Goal: Task Accomplishment & Management: Use online tool/utility

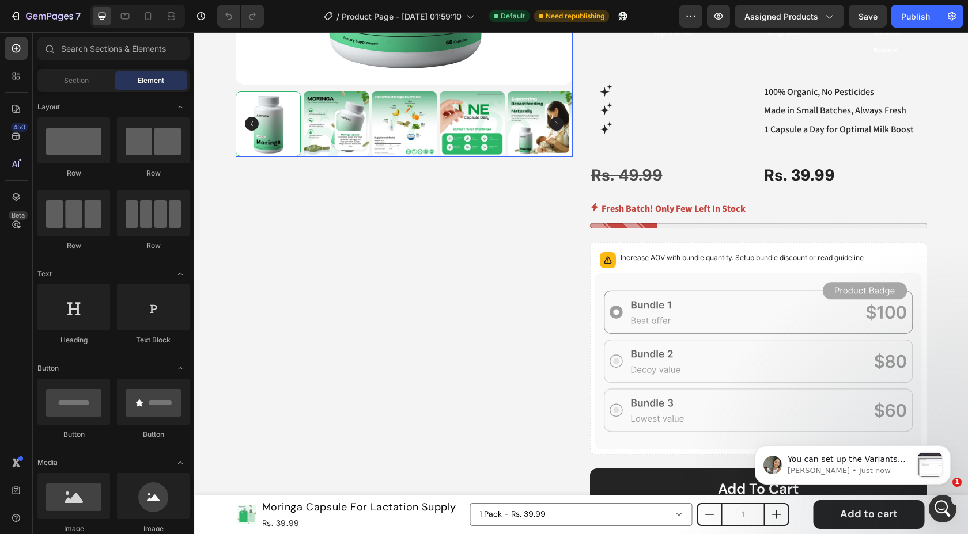
scroll to position [600, 0]
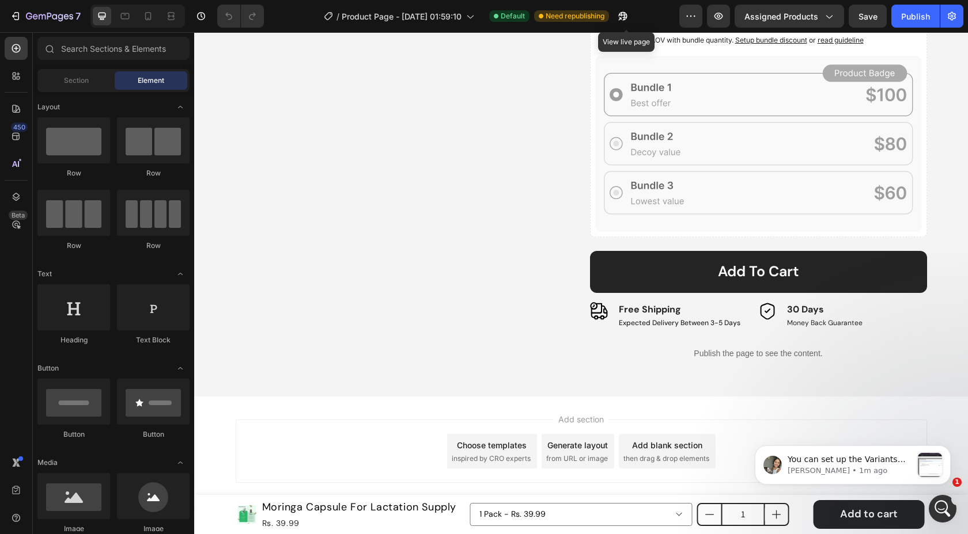
drag, startPoint x: 623, startPoint y: 14, endPoint x: 515, endPoint y: 0, distance: 108.7
click at [621, 17] on icon "button" at bounding box center [620, 18] width 3 height 3
click at [745, 95] on icon at bounding box center [758, 144] width 327 height 176
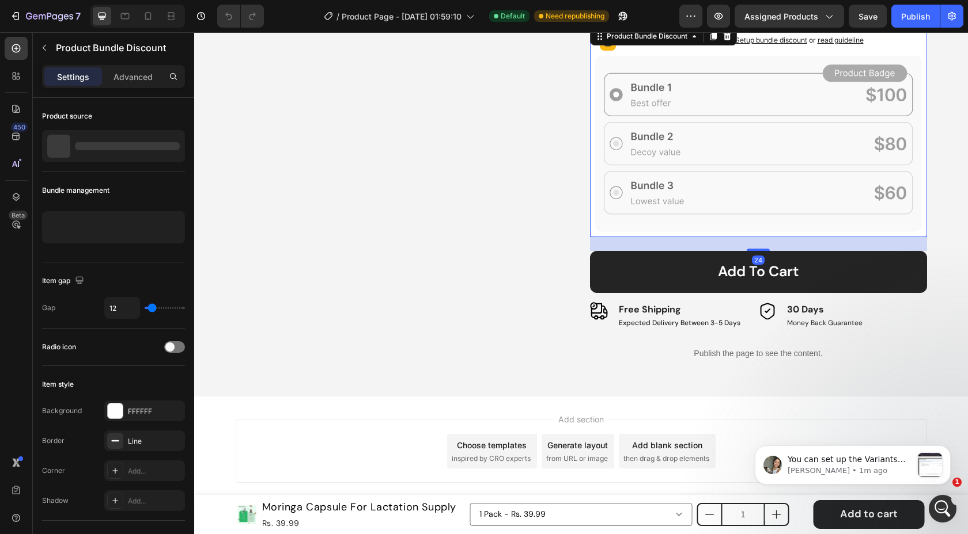
click at [739, 137] on icon at bounding box center [758, 144] width 327 height 176
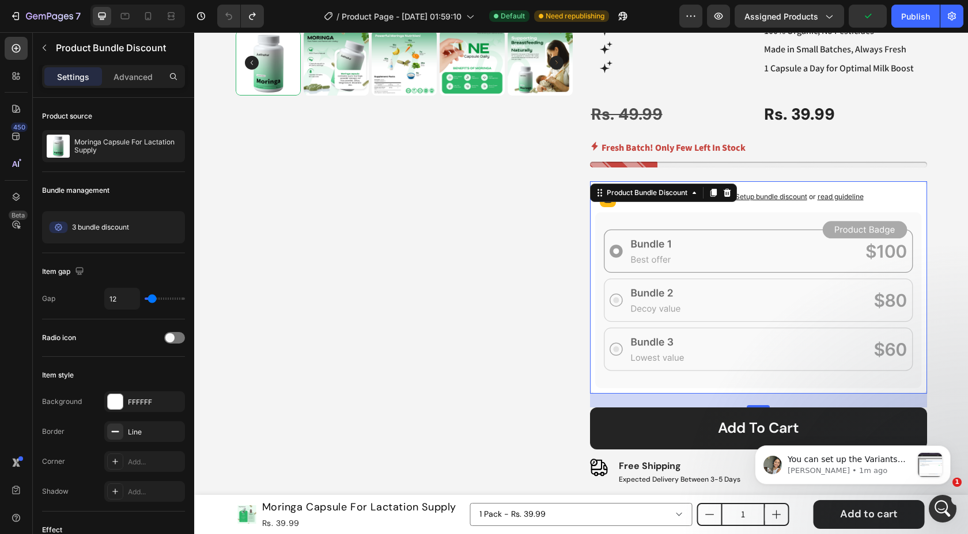
scroll to position [446, 0]
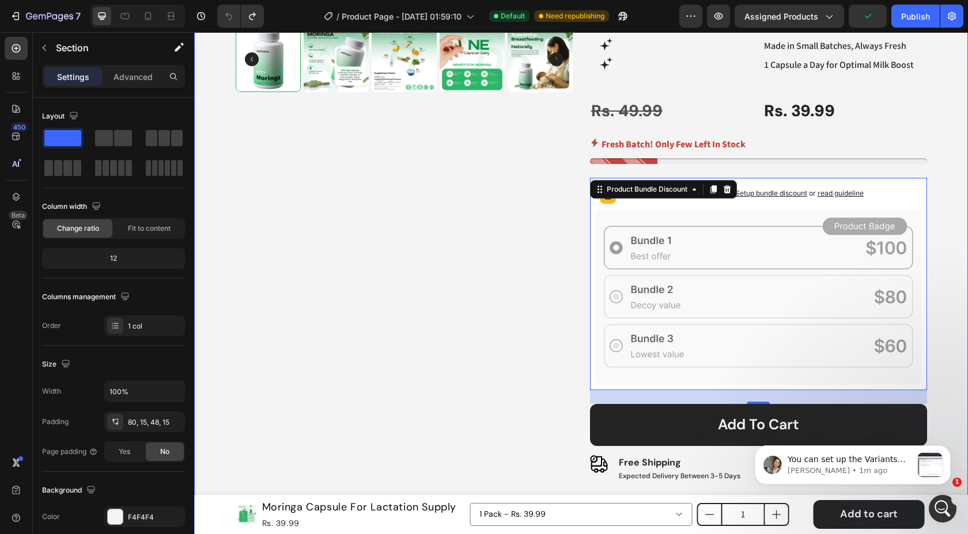
click at [947, 142] on div "Product Images Best Seller Text Block Icon 4.6 (2,500+ Reviews) Text Block 90% …" at bounding box center [581, 103] width 756 height 840
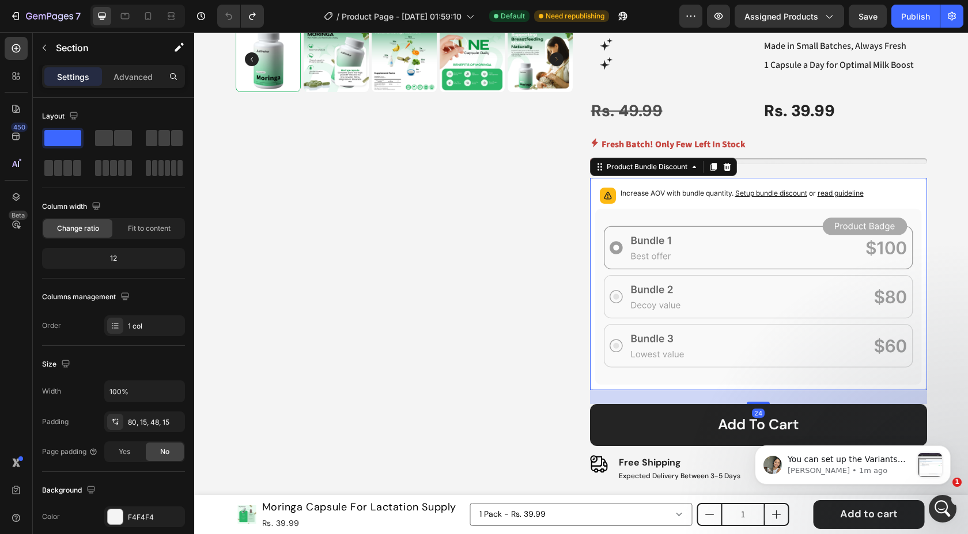
click at [780, 192] on span "Setup bundle discount" at bounding box center [771, 193] width 72 height 9
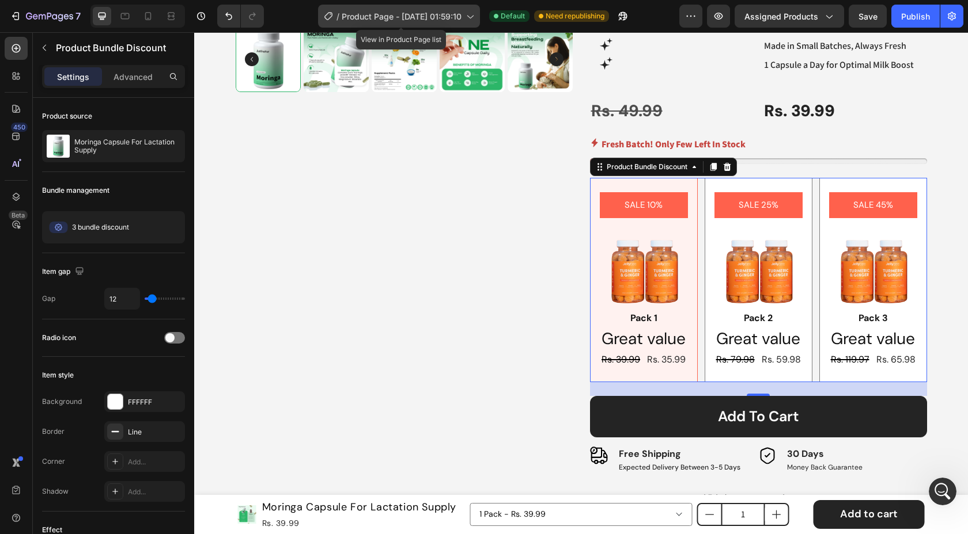
click at [472, 19] on icon at bounding box center [470, 16] width 12 height 12
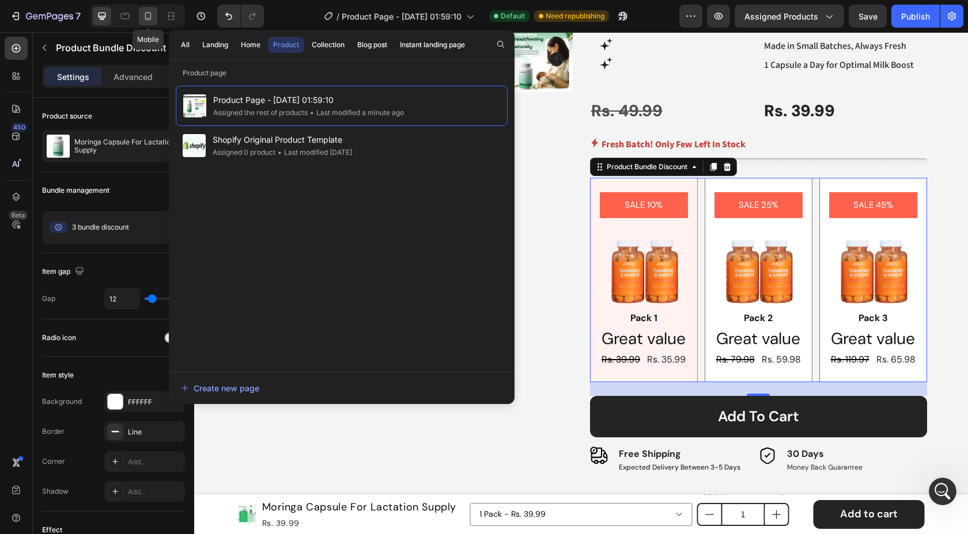
click at [154, 20] on div at bounding box center [148, 16] width 18 height 18
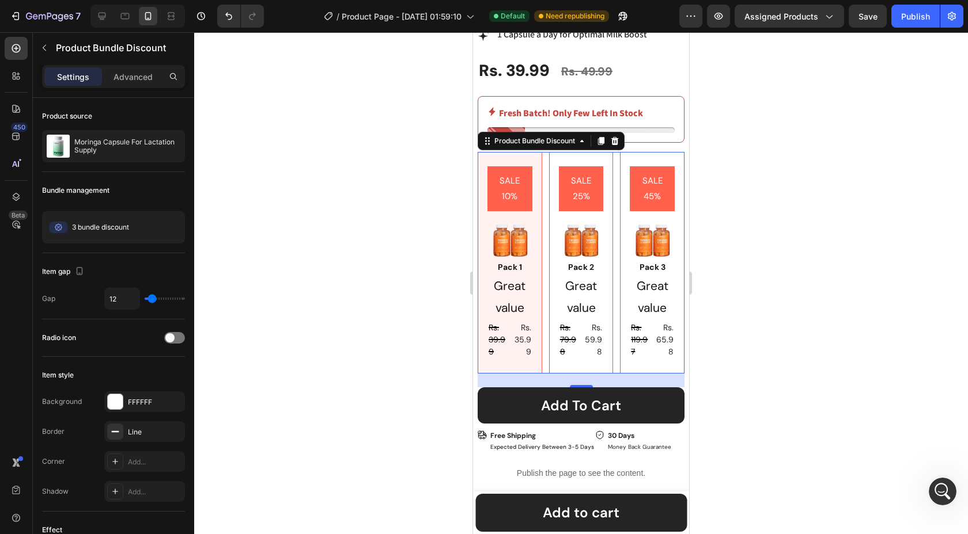
scroll to position [780, 0]
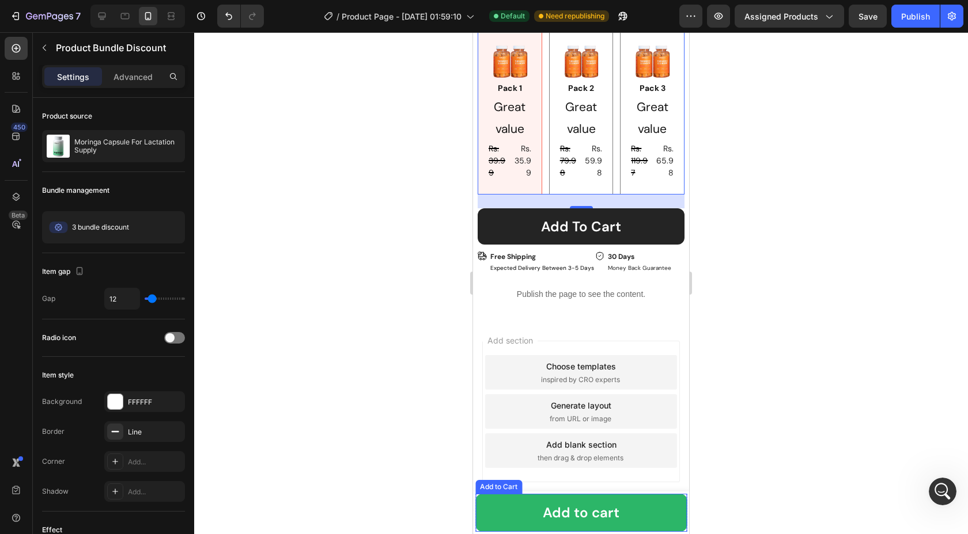
click at [506, 512] on button "Add to cart" at bounding box center [580, 513] width 211 height 38
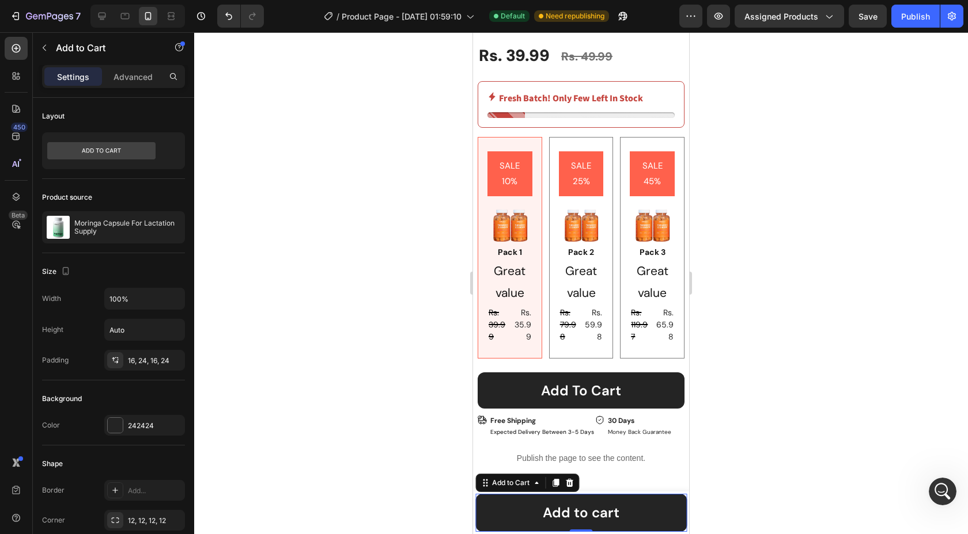
scroll to position [664, 0]
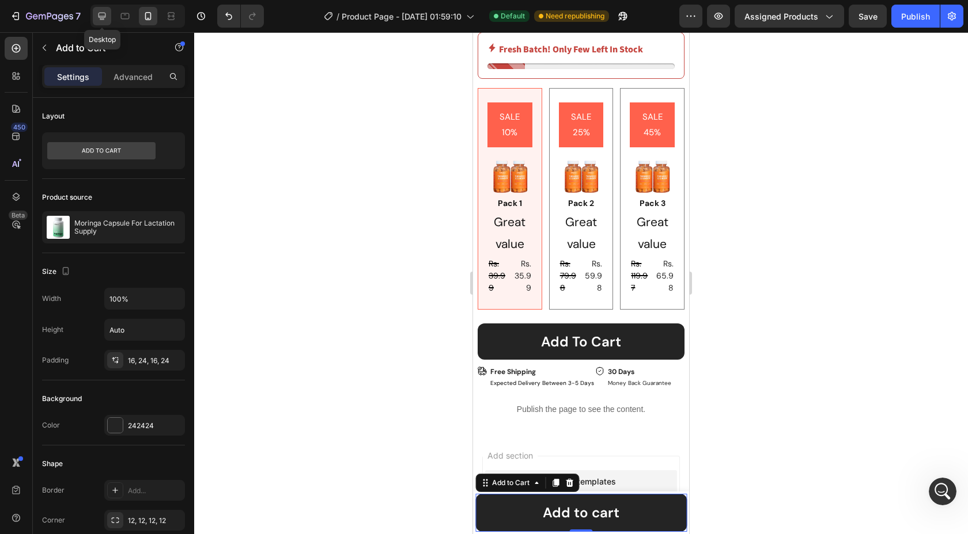
click at [99, 18] on icon at bounding box center [102, 16] width 12 height 12
type input "18"
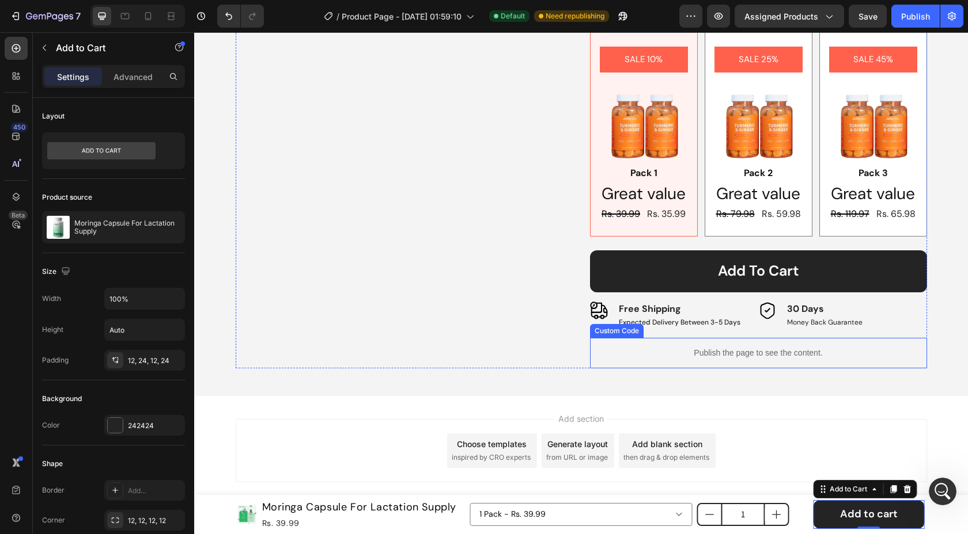
scroll to position [590, 0]
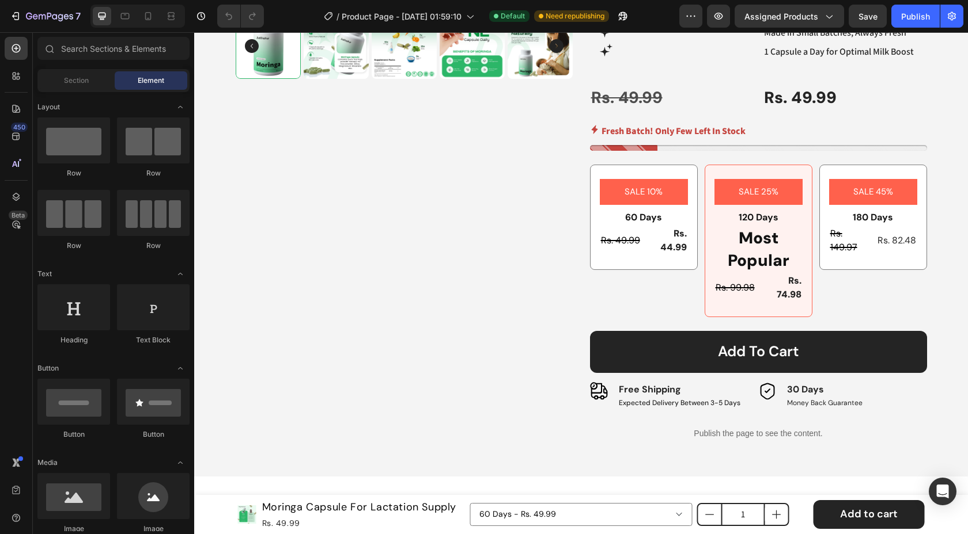
scroll to position [526, 0]
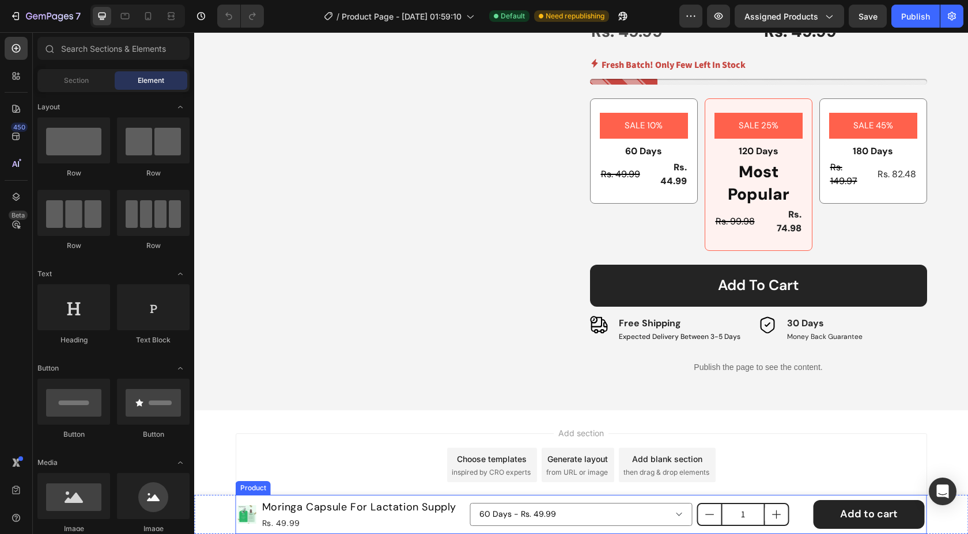
click at [490, 499] on div "60 Days - Rs. 49.99 120 Days - Rs. 99.98 180 Days - Rs. 149.97 Product Variants…" at bounding box center [696, 515] width 454 height 35
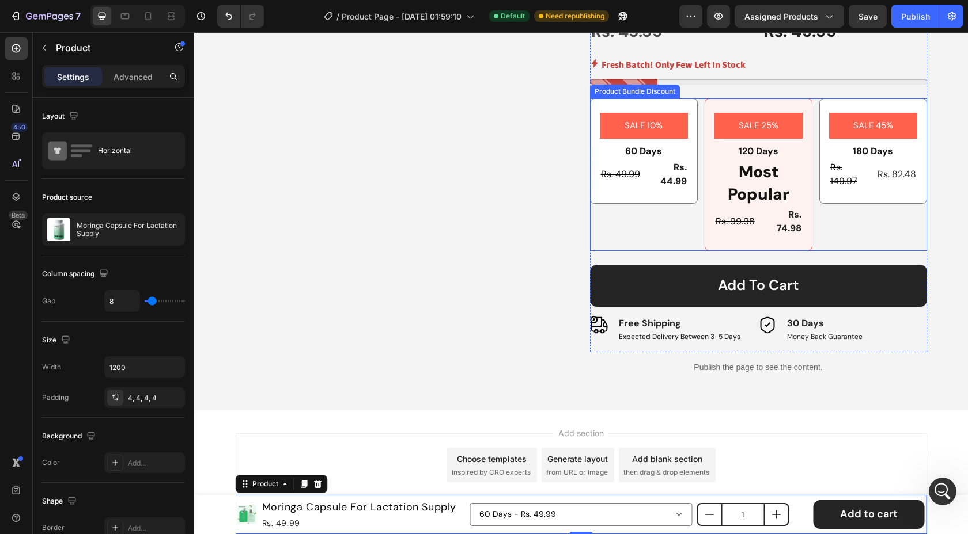
scroll to position [0, 0]
click at [669, 130] on div "SALE 10%" at bounding box center [644, 126] width 88 height 26
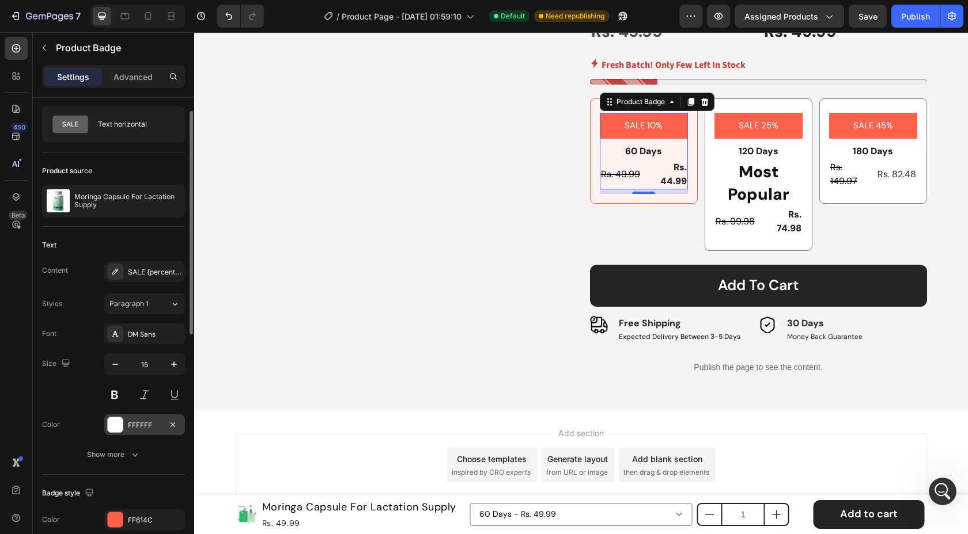
scroll to position [27, 0]
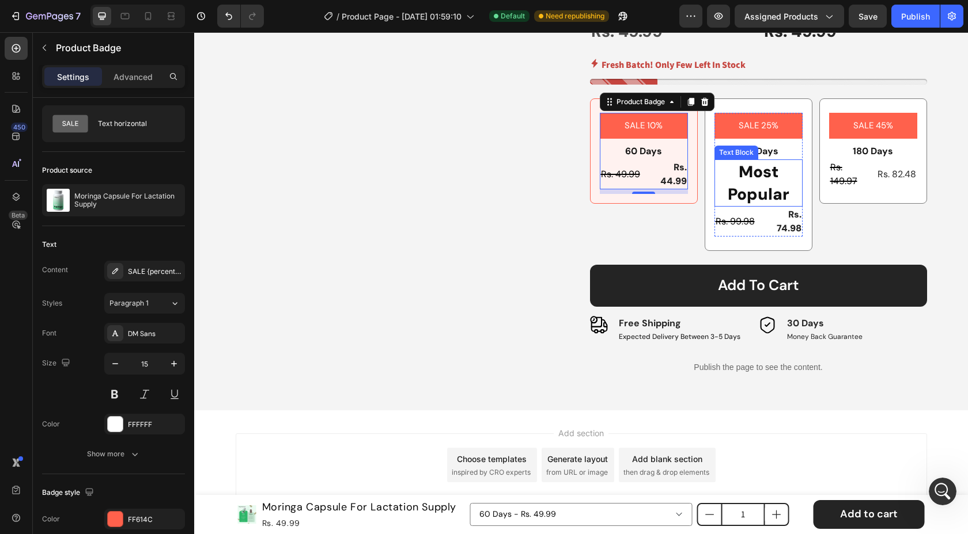
click at [749, 172] on p "Most Popular" at bounding box center [758, 183] width 86 height 45
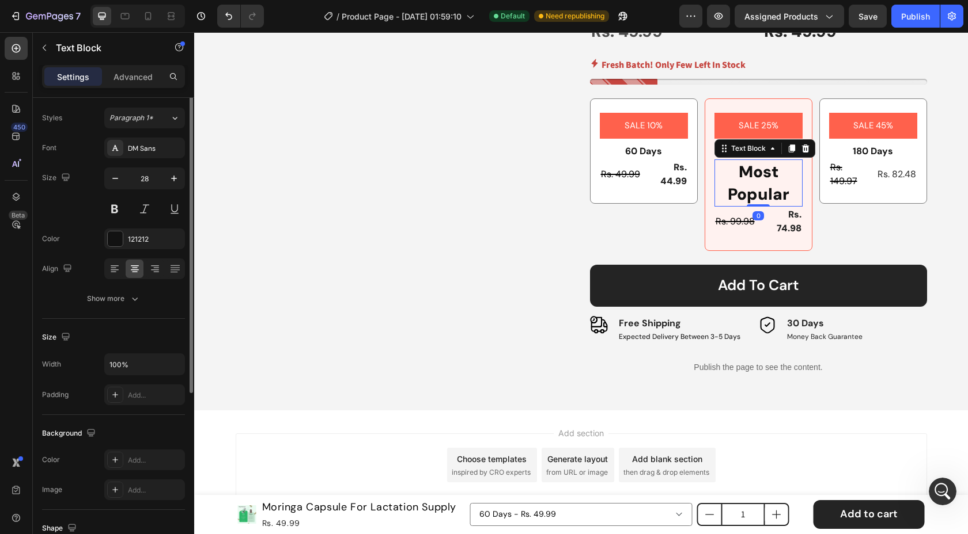
scroll to position [0, 0]
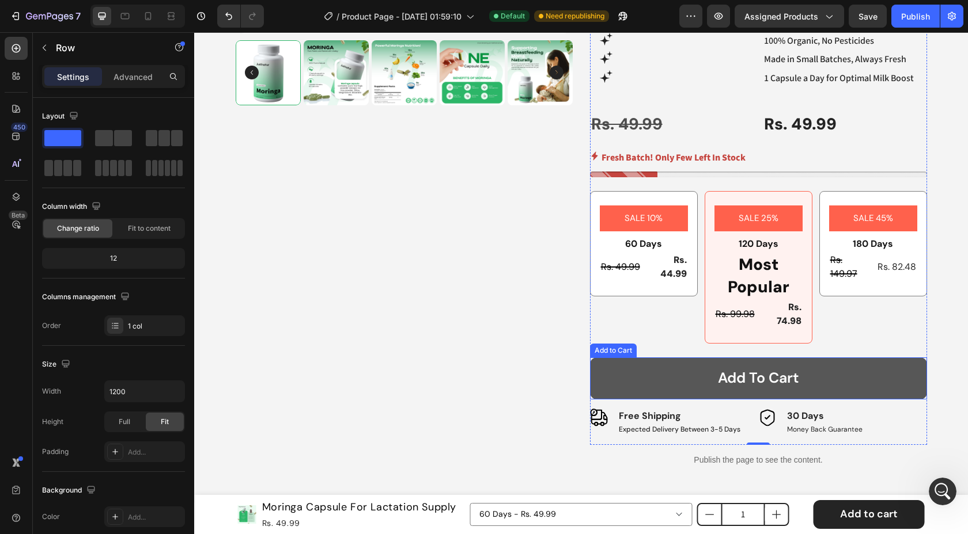
scroll to position [434, 0]
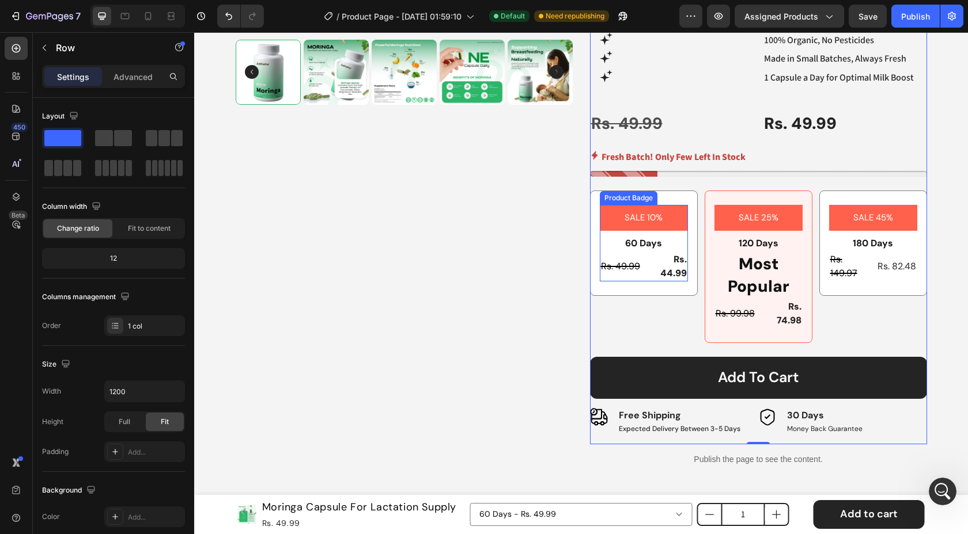
click at [670, 211] on div "SALE 10%" at bounding box center [644, 218] width 88 height 26
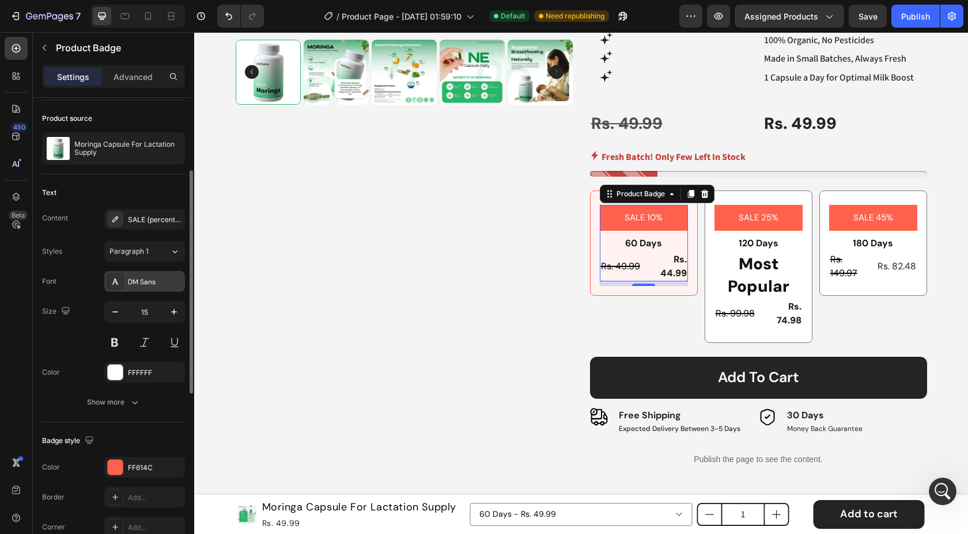
scroll to position [112, 0]
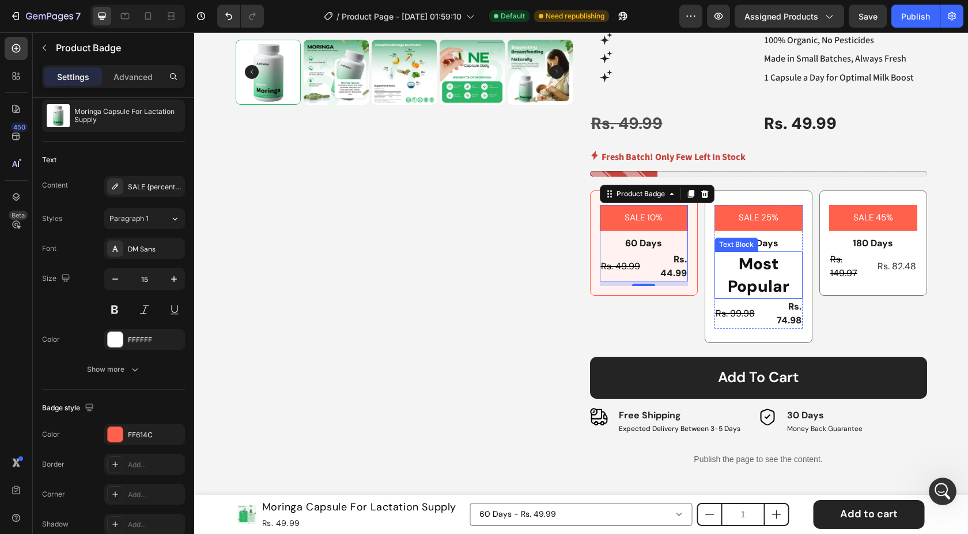
click at [756, 274] on p "Most Popular" at bounding box center [758, 275] width 86 height 45
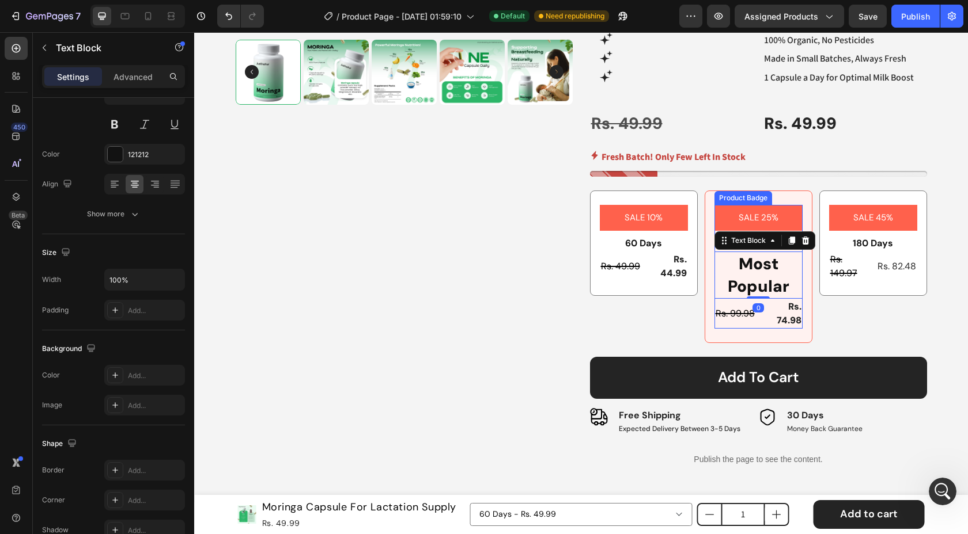
scroll to position [0, 0]
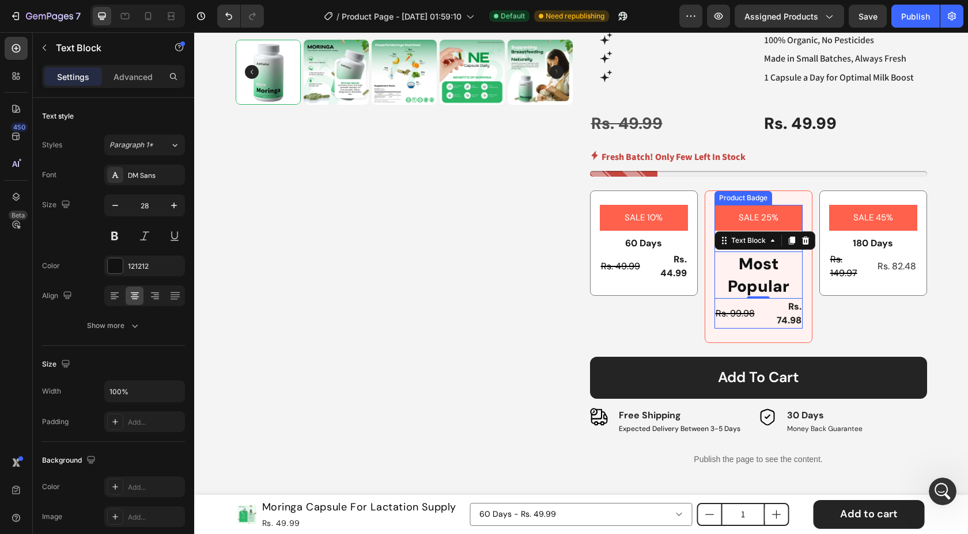
click at [747, 218] on pre "SALE 25%" at bounding box center [758, 218] width 54 height 26
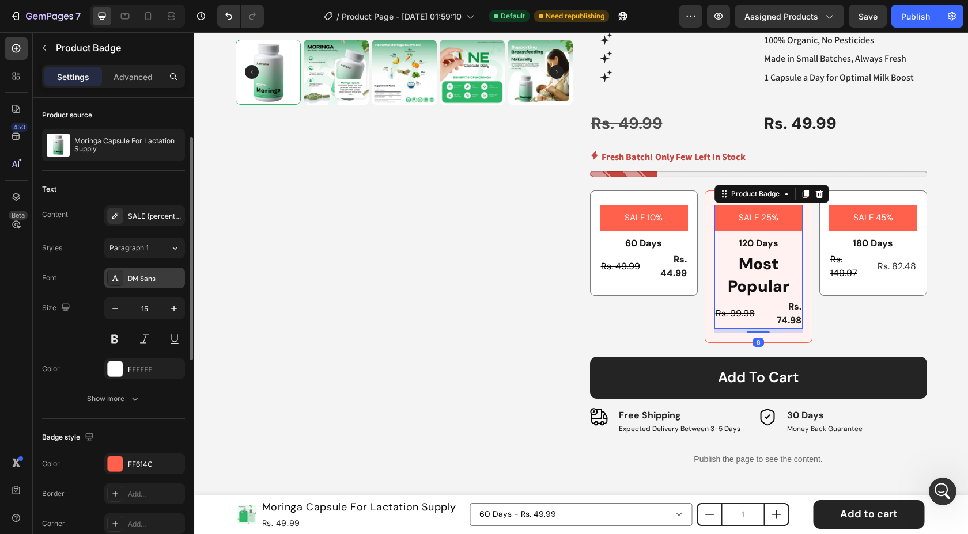
scroll to position [83, 0]
click at [141, 218] on div "SALE {percent_discount}" at bounding box center [155, 216] width 54 height 10
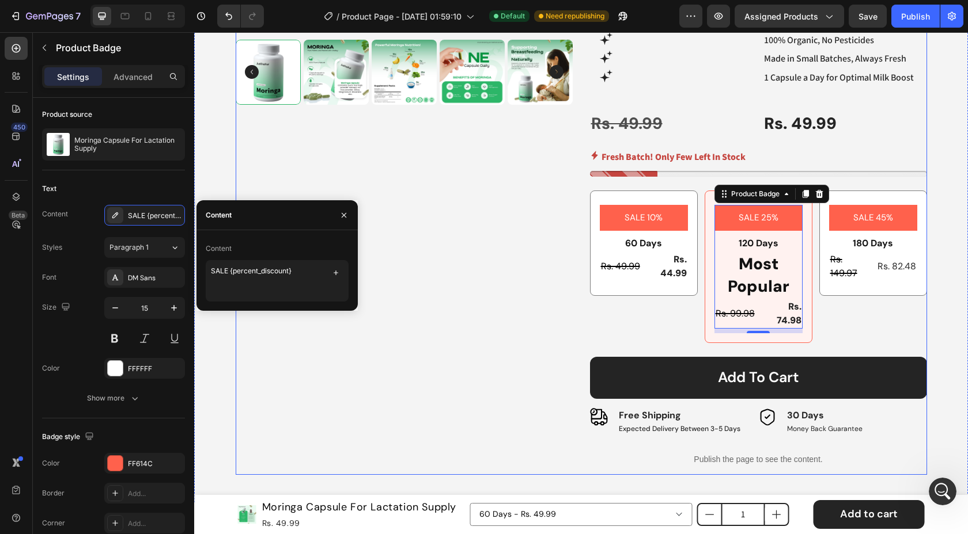
click at [490, 188] on div "Product Images" at bounding box center [404, 86] width 337 height 780
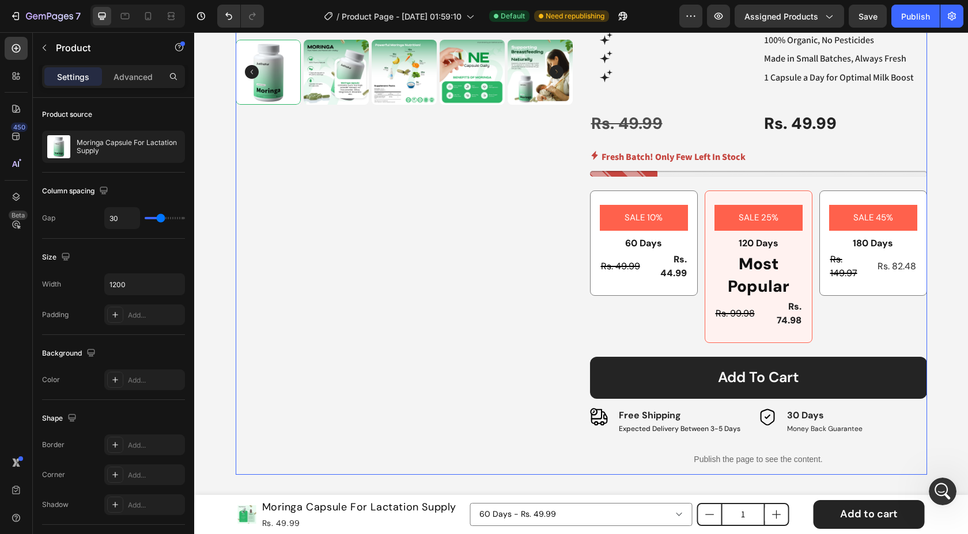
scroll to position [0, 0]
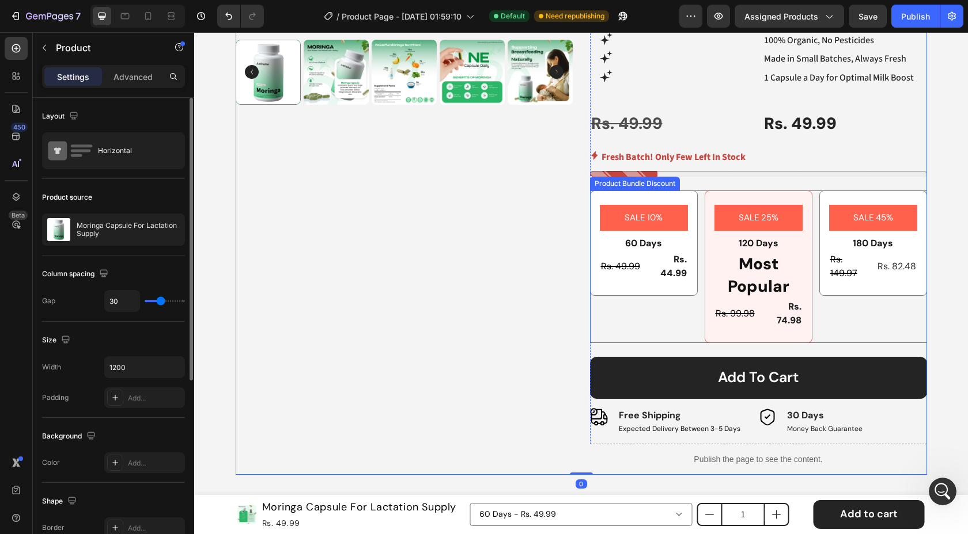
click at [736, 198] on div "SALE 25% Product Badge 120 Days Text Block Most Popular Text Block Rs. 99.98 Pr…" at bounding box center [758, 267] width 108 height 153
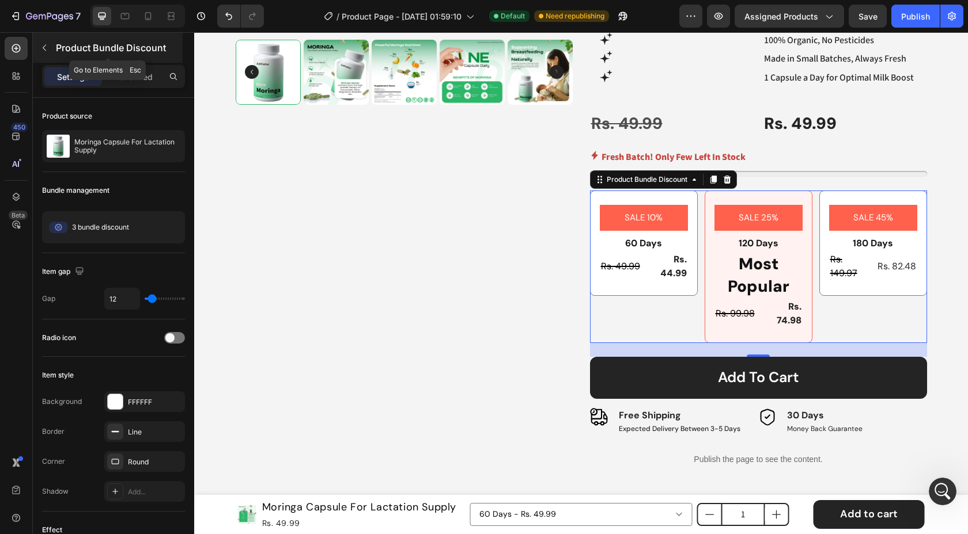
click at [43, 57] on div "Product Bundle Discount" at bounding box center [108, 48] width 150 height 30
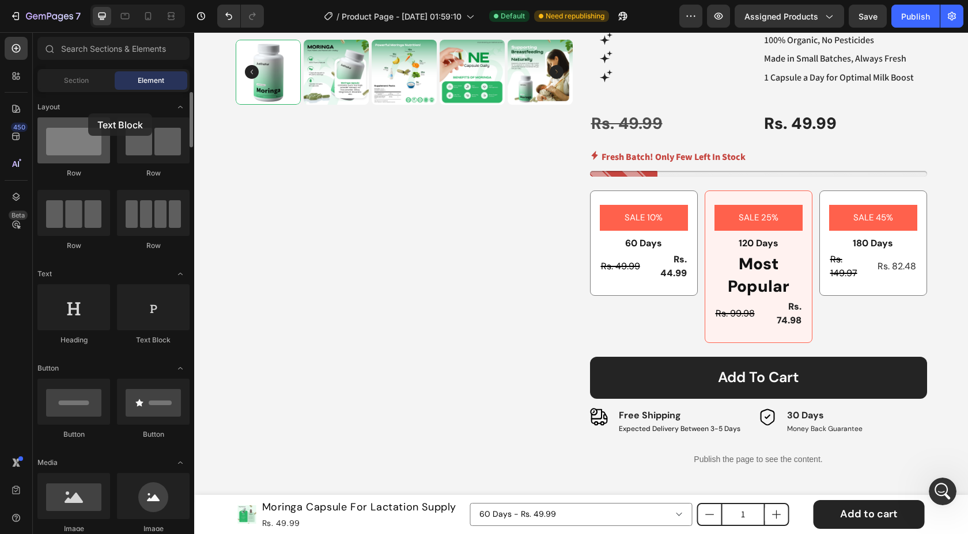
drag, startPoint x: 132, startPoint y: 319, endPoint x: 86, endPoint y: 133, distance: 191.1
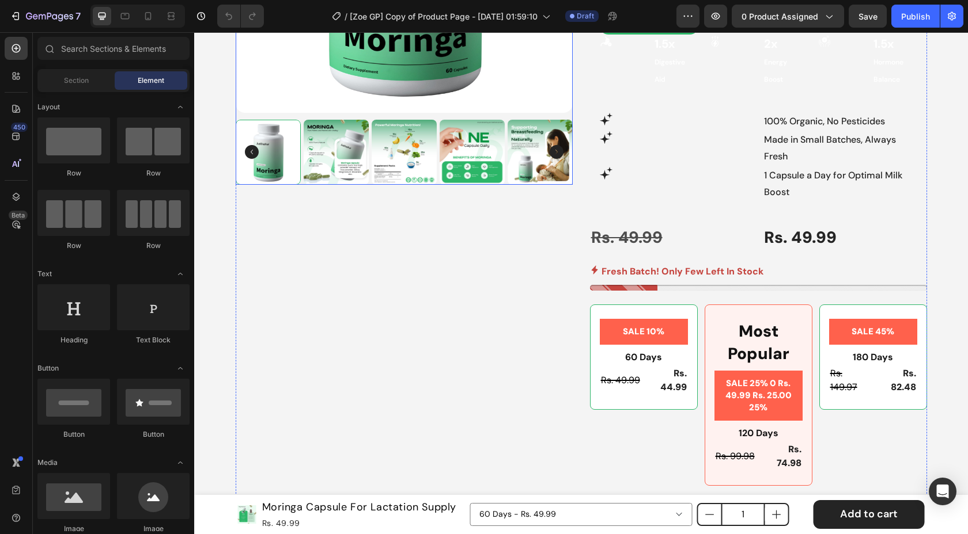
scroll to position [363, 0]
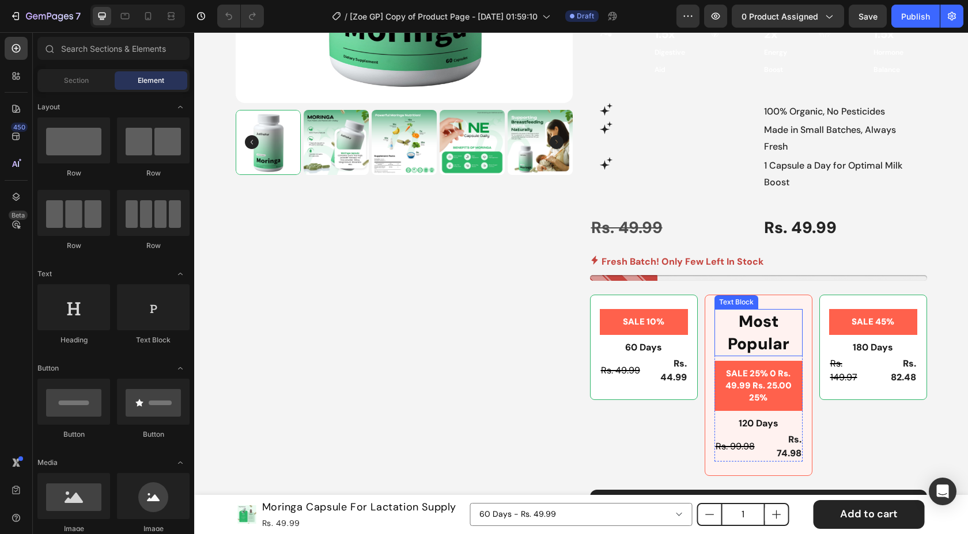
click at [777, 310] on p "Most Popular" at bounding box center [758, 332] width 86 height 45
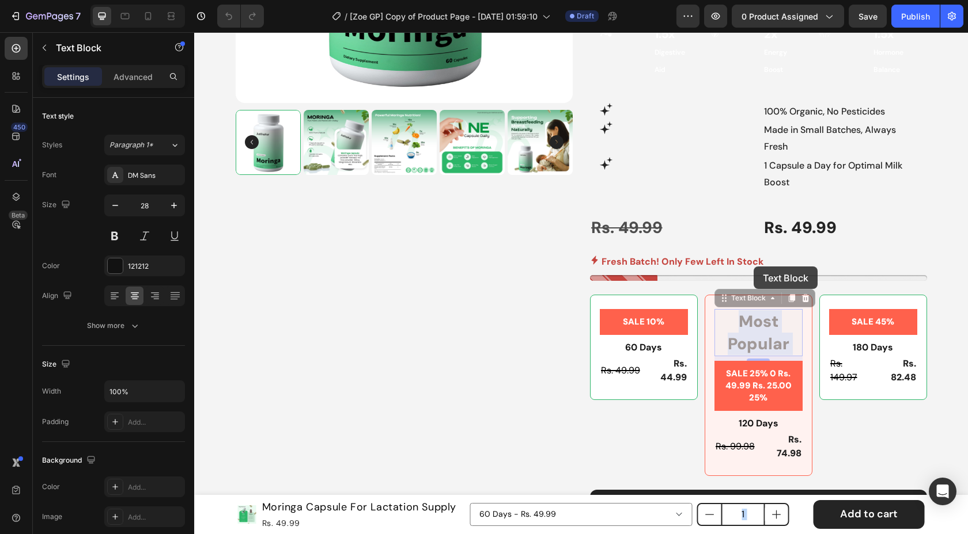
drag, startPoint x: 756, startPoint y: 293, endPoint x: 769, endPoint y: 296, distance: 13.6
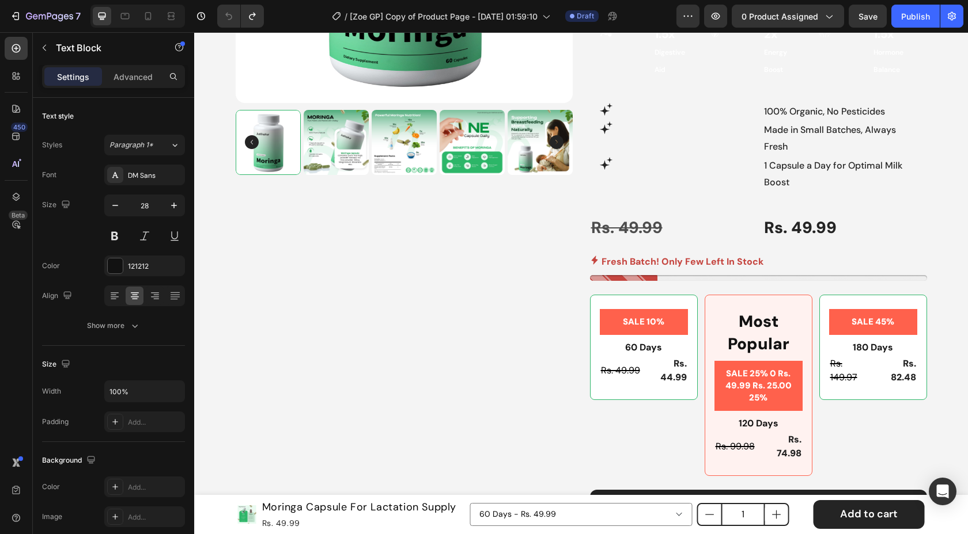
click at [777, 310] on p "Most Popular" at bounding box center [758, 332] width 86 height 45
click at [743, 310] on p "Most Popular" at bounding box center [758, 332] width 86 height 45
click at [757, 311] on p "Most Popular" at bounding box center [758, 332] width 86 height 45
click at [822, 254] on div "Fresh Batch! Only Few Left In Stock" at bounding box center [758, 262] width 337 height 17
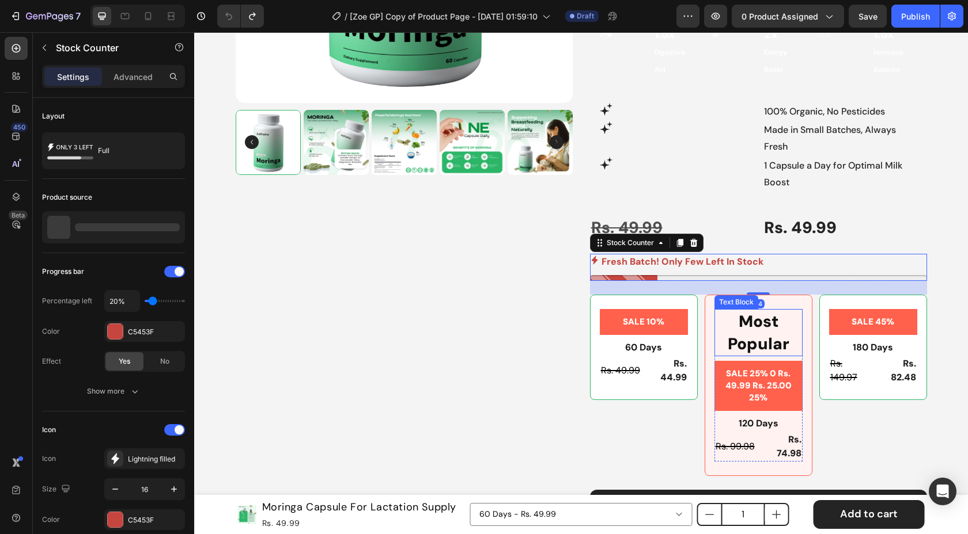
click at [738, 310] on p "Most Popular" at bounding box center [758, 332] width 86 height 45
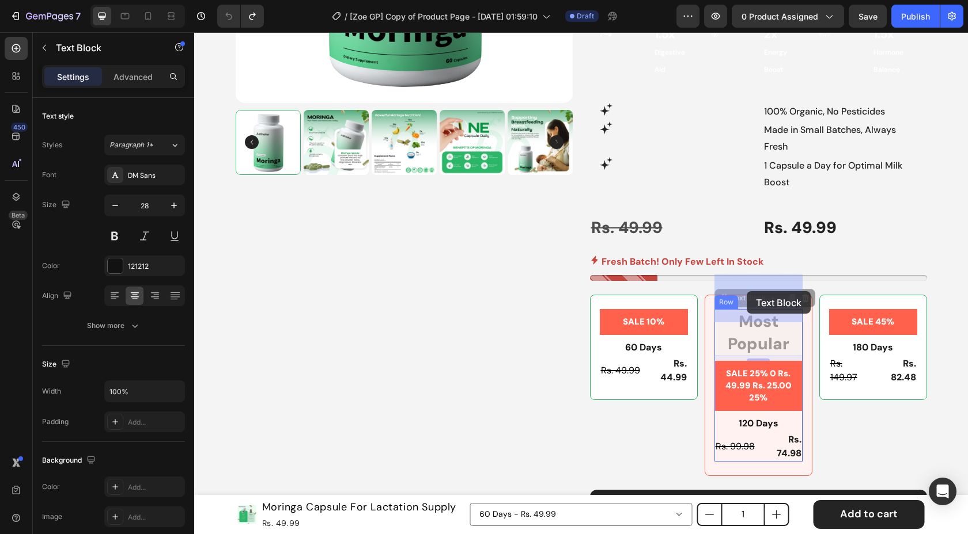
drag, startPoint x: 737, startPoint y: 267, endPoint x: 750, endPoint y: 314, distance: 49.2
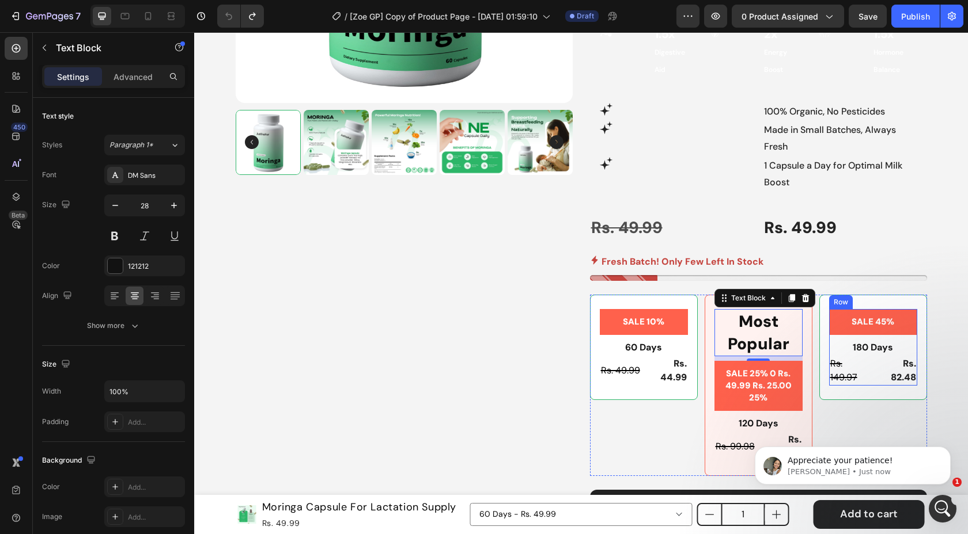
scroll to position [0, 0]
click at [889, 252] on div "Best Seller Text Block Icon 4.6 (2,500+ Reviews) Text Block 90% saw results in …" at bounding box center [758, 172] width 337 height 812
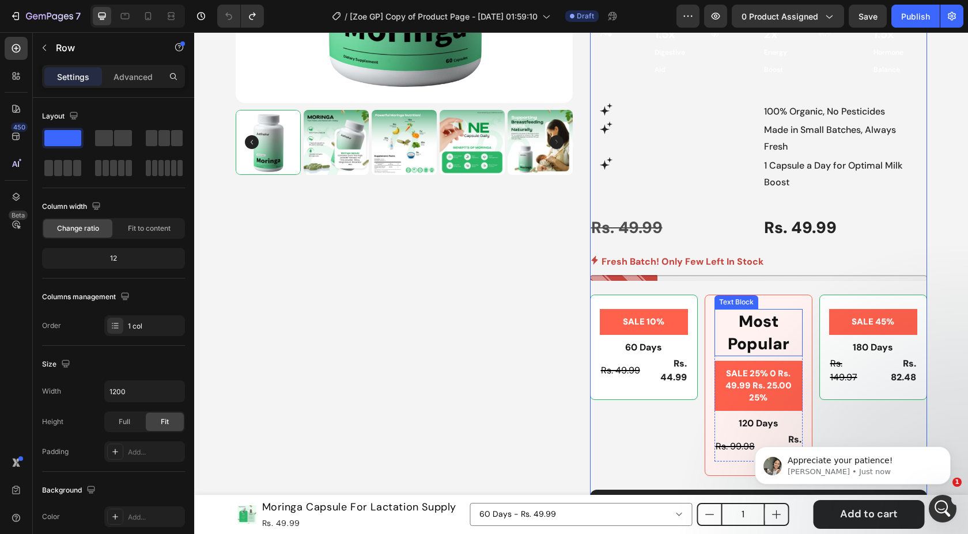
click at [757, 310] on p "Most Popular" at bounding box center [758, 332] width 86 height 45
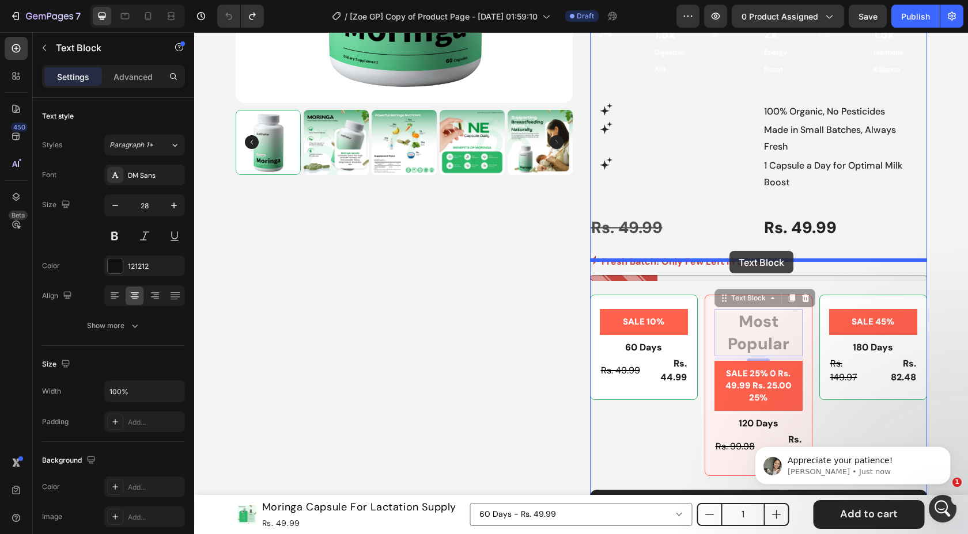
drag, startPoint x: 728, startPoint y: 269, endPoint x: 809, endPoint y: 331, distance: 101.8
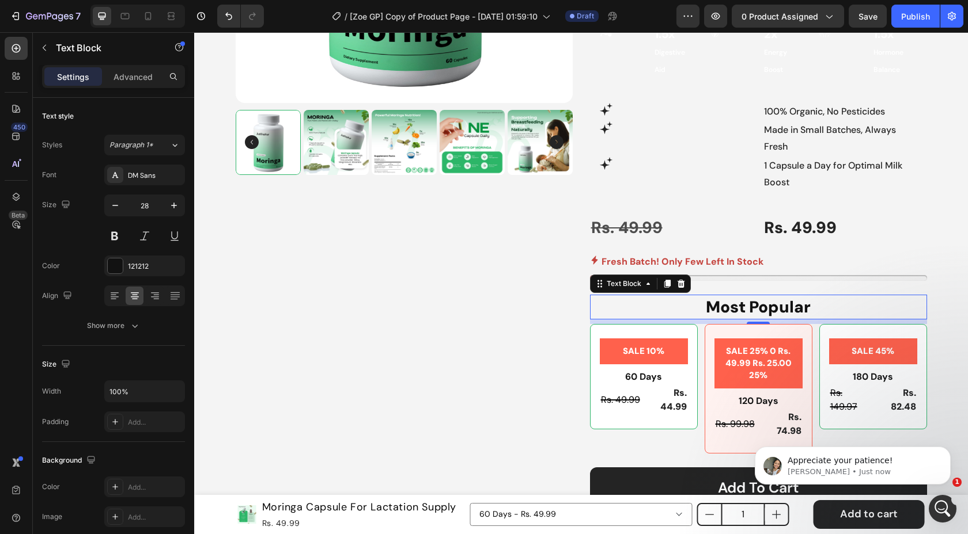
click at [774, 296] on p "Most Popular" at bounding box center [758, 307] width 335 height 22
click at [734, 296] on p "Most Popular" at bounding box center [758, 307] width 335 height 22
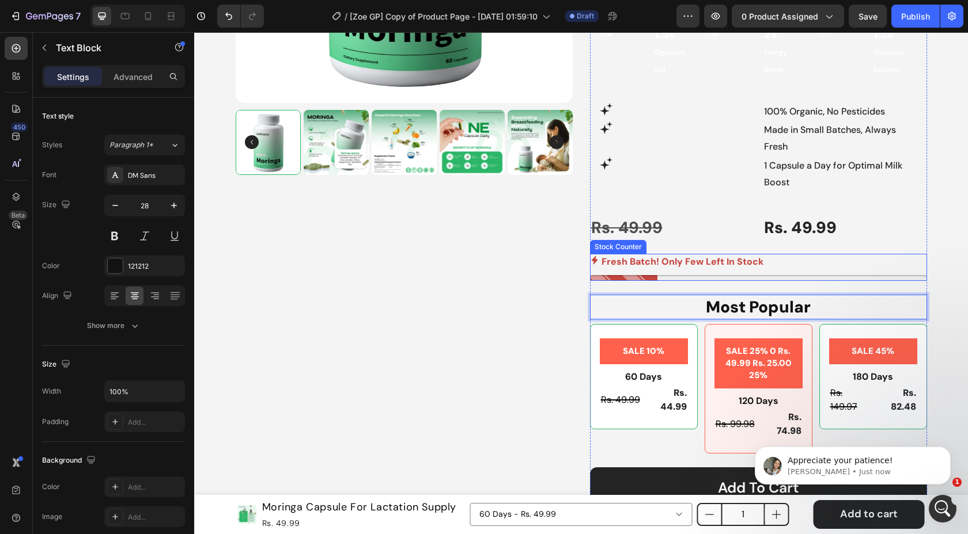
click at [930, 218] on div "Product Images Best Seller Text Block Icon 4.6 (2,500+ Reviews) Text Block 90% …" at bounding box center [581, 176] width 756 height 820
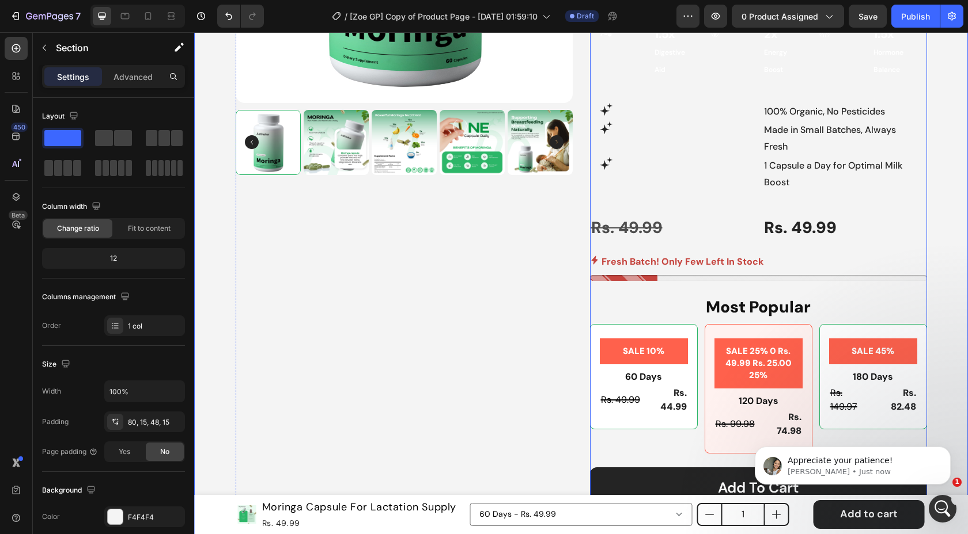
click at [777, 296] on p "Most Popular" at bounding box center [758, 307] width 335 height 22
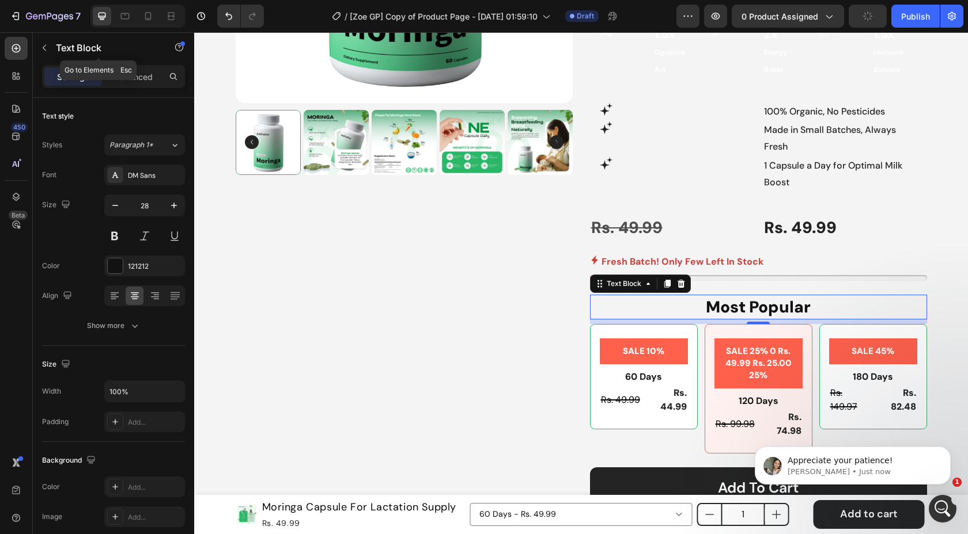
click at [45, 40] on button "button" at bounding box center [44, 48] width 18 height 18
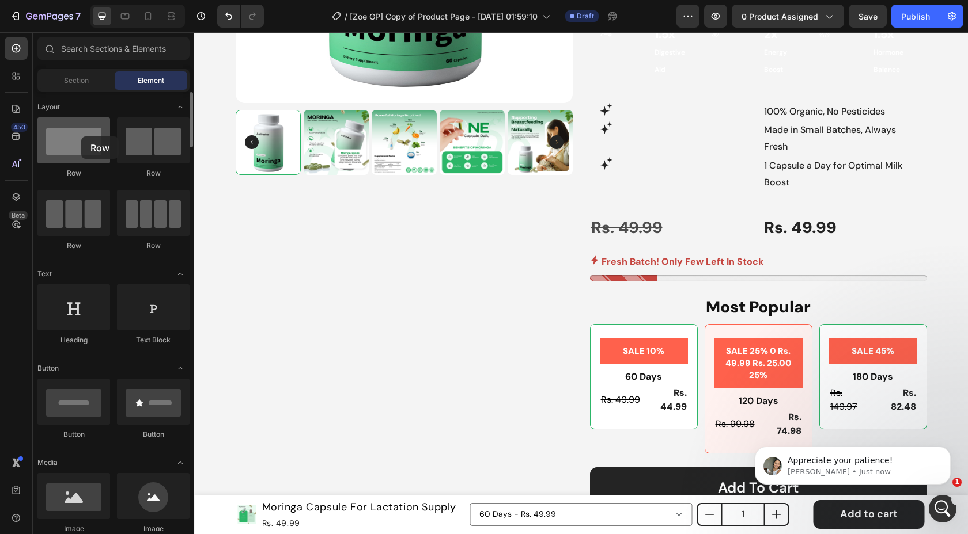
drag, startPoint x: 182, startPoint y: 172, endPoint x: 73, endPoint y: 136, distance: 114.6
click at [73, 136] on div at bounding box center [73, 140] width 73 height 46
click at [638, 287] on div "Best Seller Text Block Icon 4.6 (2,500+ Reviews) Text Block 90% saw results in …" at bounding box center [758, 160] width 337 height 789
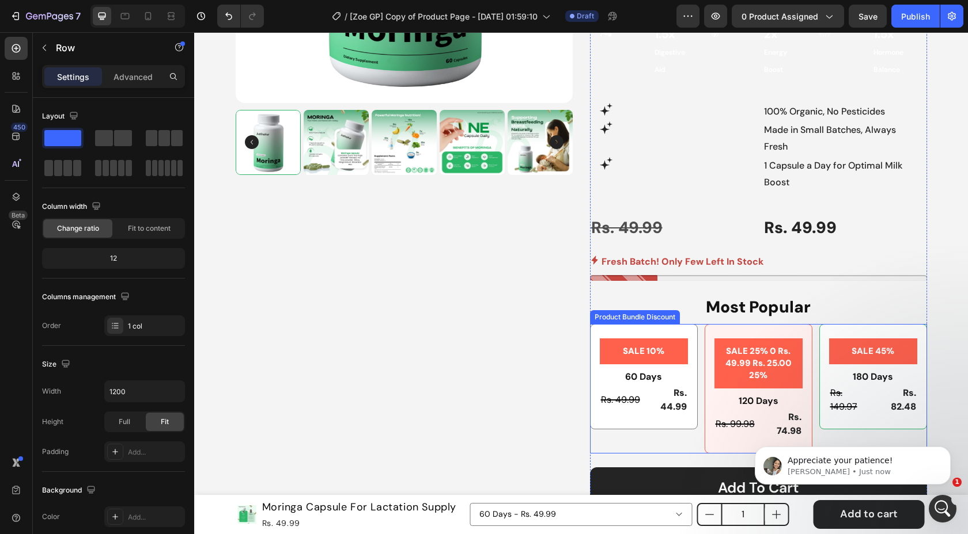
click at [685, 324] on div "SALE 10% Product Badge 60 Days Text Block Rs. 49.99 Product Price Product Price…" at bounding box center [644, 376] width 108 height 105
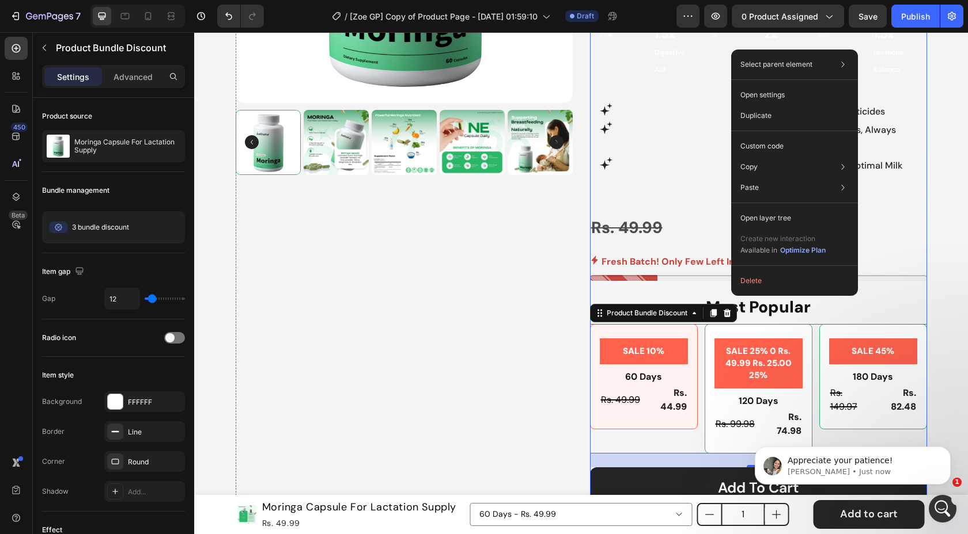
click at [688, 251] on div "Best Seller Text Block Icon 4.6 (2,500+ Reviews) Text Block 90% saw results in …" at bounding box center [758, 160] width 337 height 789
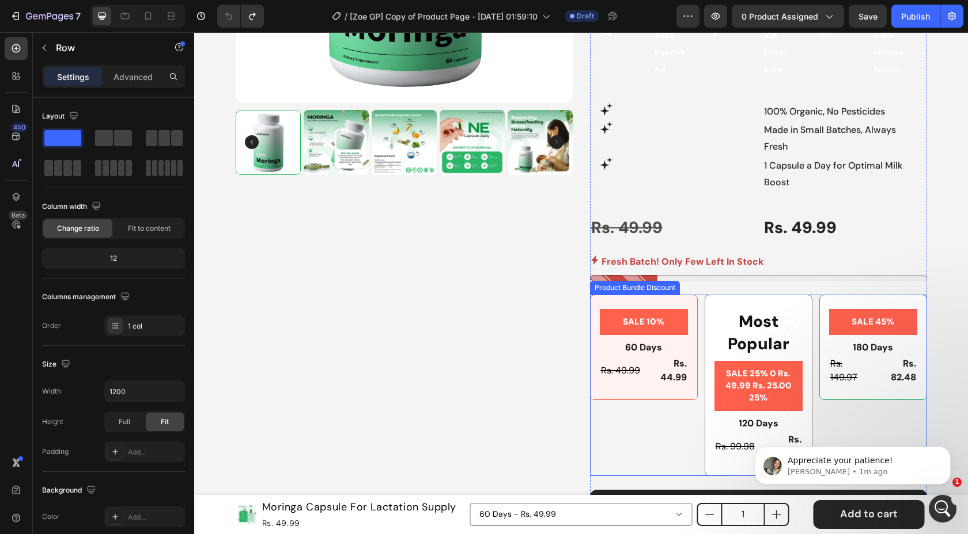
click at [779, 295] on div "Most Popular Text Block SALE 25% 0 Rs. 49.99 Rs. 25.00 25% Product Badge 120 Da…" at bounding box center [758, 385] width 108 height 181
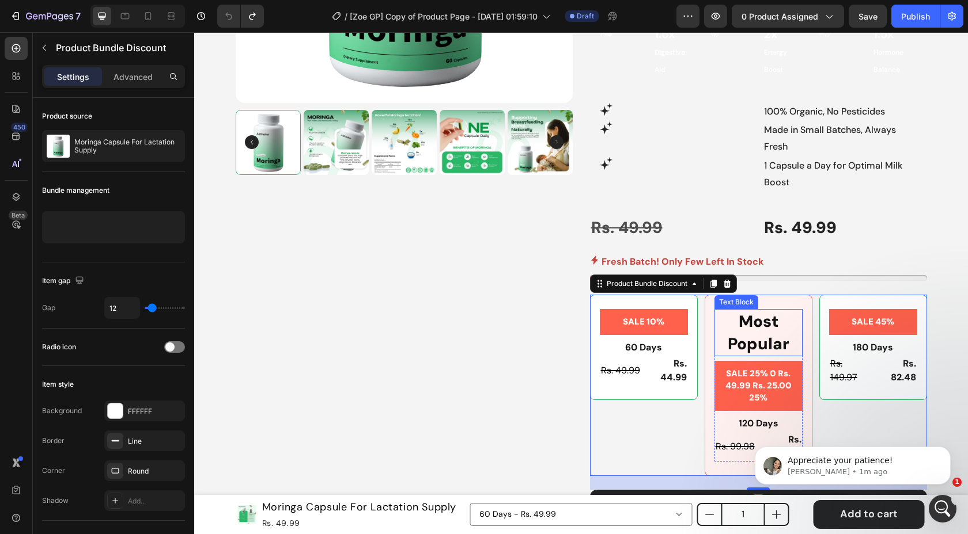
click at [780, 309] on div "Most Popular" at bounding box center [758, 332] width 88 height 47
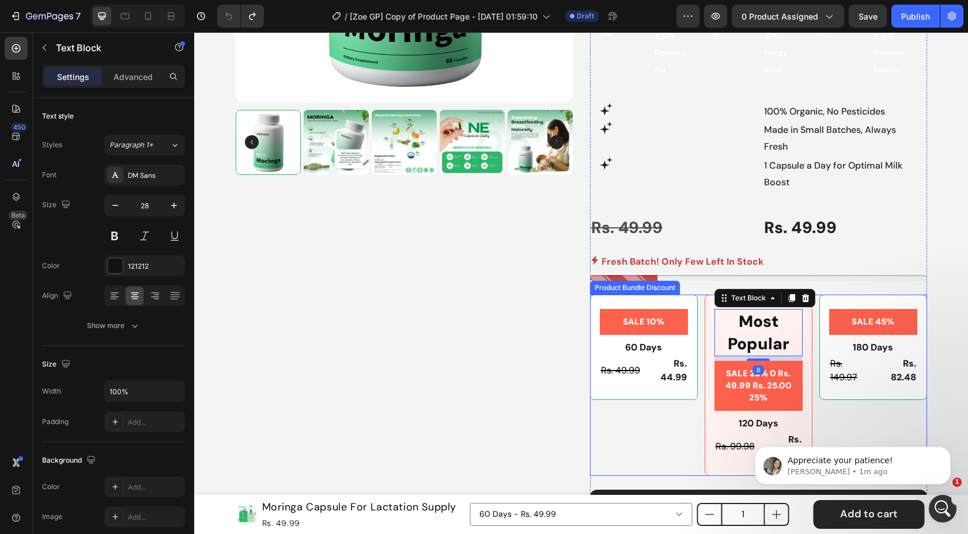
click at [710, 295] on div "Most Popular Text Block 8 SALE 25% 0 Rs. 49.99 Rs. 25.00 25% Product Badge 120 …" at bounding box center [758, 385] width 108 height 181
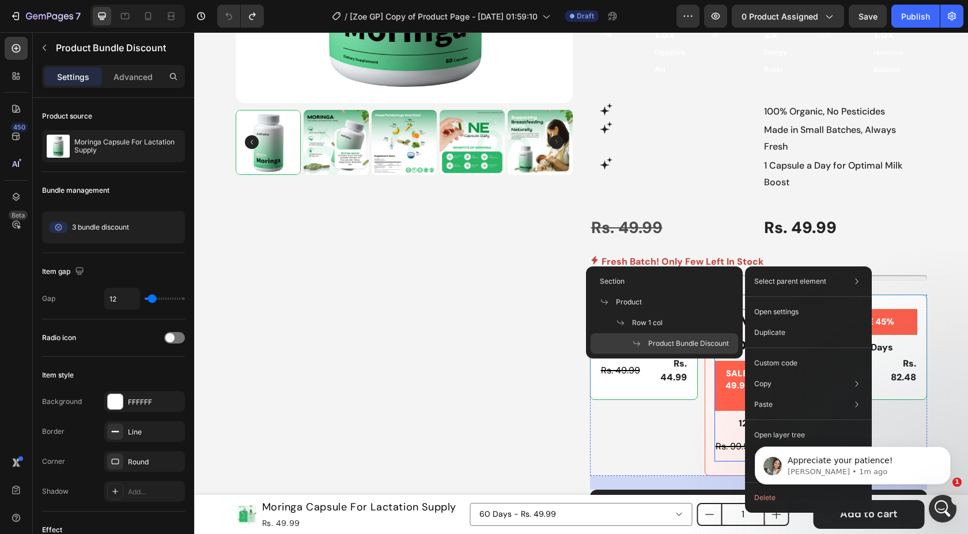
click at [718, 417] on p "120 Days" at bounding box center [758, 424] width 86 height 14
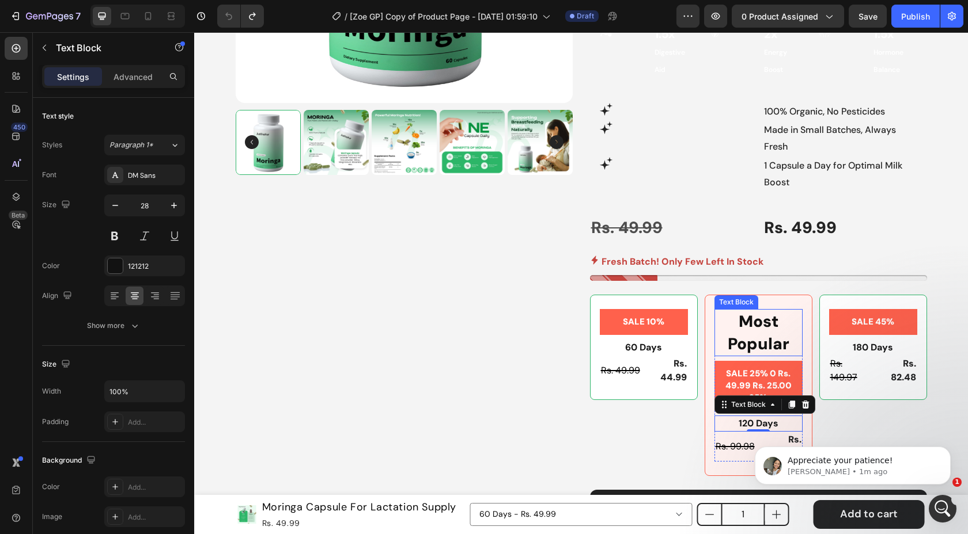
click at [729, 310] on p "Most Popular" at bounding box center [758, 332] width 86 height 45
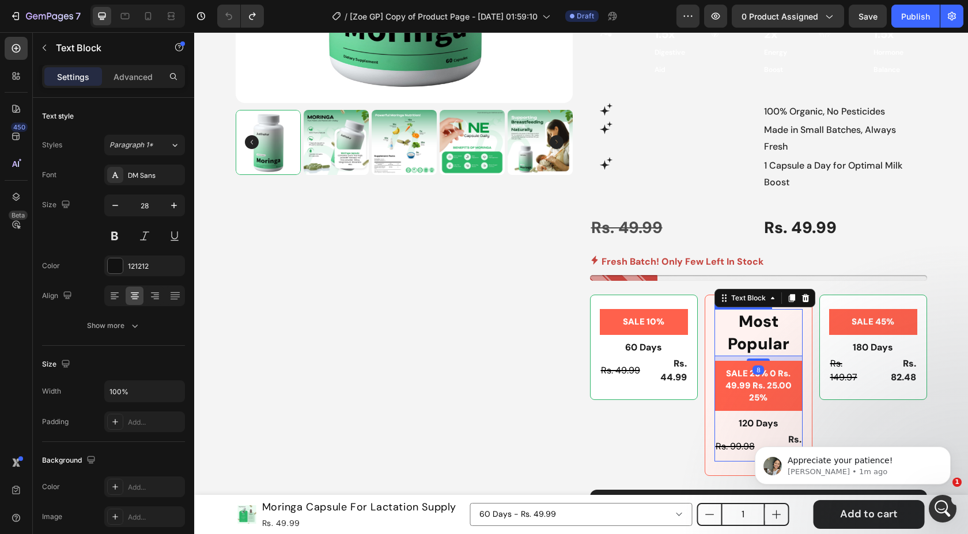
click at [775, 361] on pre "SALE 25% 0 Rs. 49.99 Rs. 25.00 25%" at bounding box center [758, 386] width 88 height 50
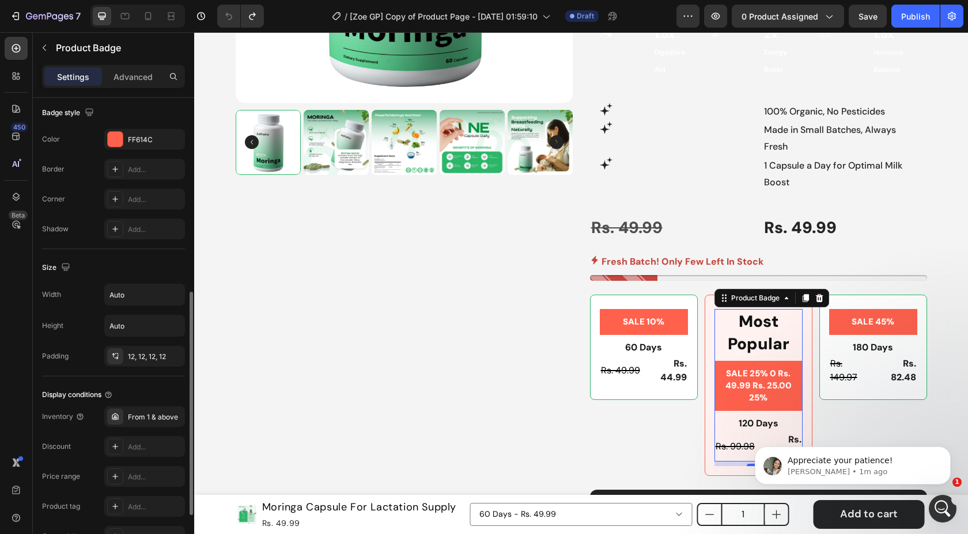
scroll to position [407, 0]
click at [620, 356] on div "Rs. 49.99 Product Price Product Price" at bounding box center [620, 371] width 41 height 30
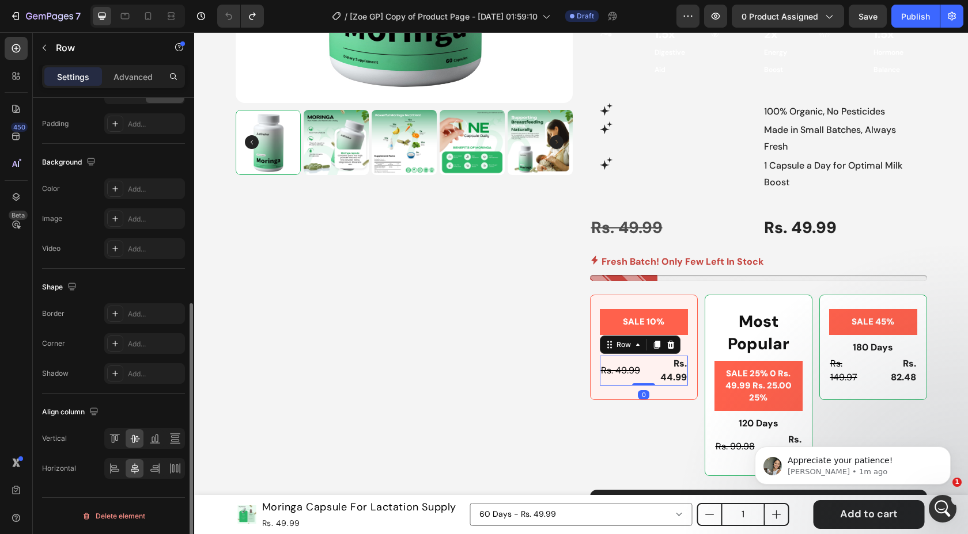
scroll to position [0, 0]
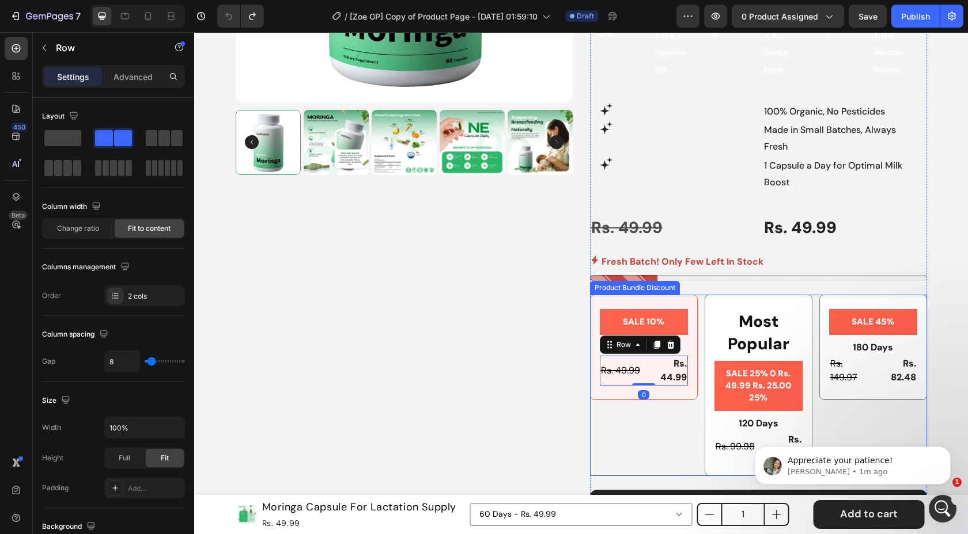
click at [888, 359] on div "SALE 45% Product Badge 180 Days Text Block Rs. 149.97 Product Price Product Pri…" at bounding box center [873, 347] width 108 height 105
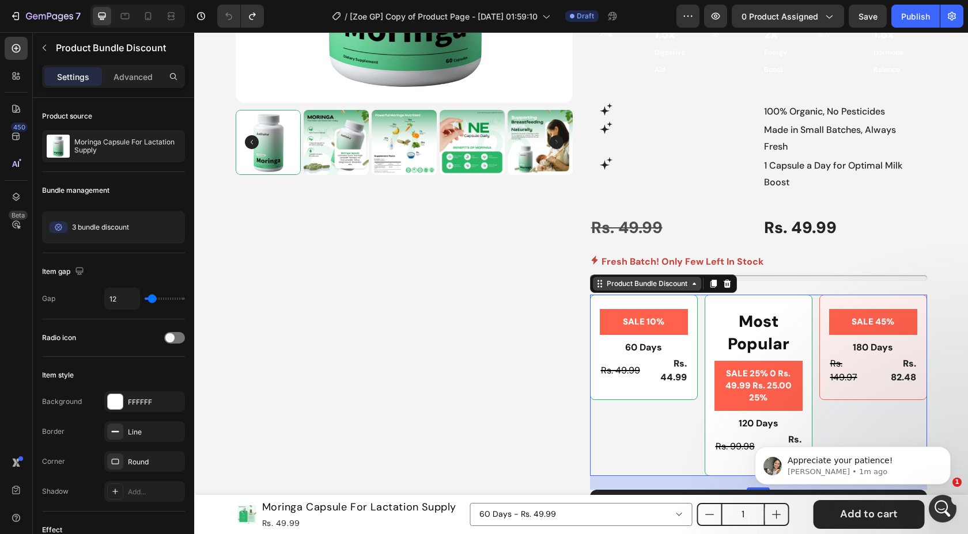
click at [680, 277] on div "Product Bundle Discount" at bounding box center [647, 284] width 108 height 14
click at [630, 277] on div "Product Bundle Discount" at bounding box center [647, 284] width 108 height 14
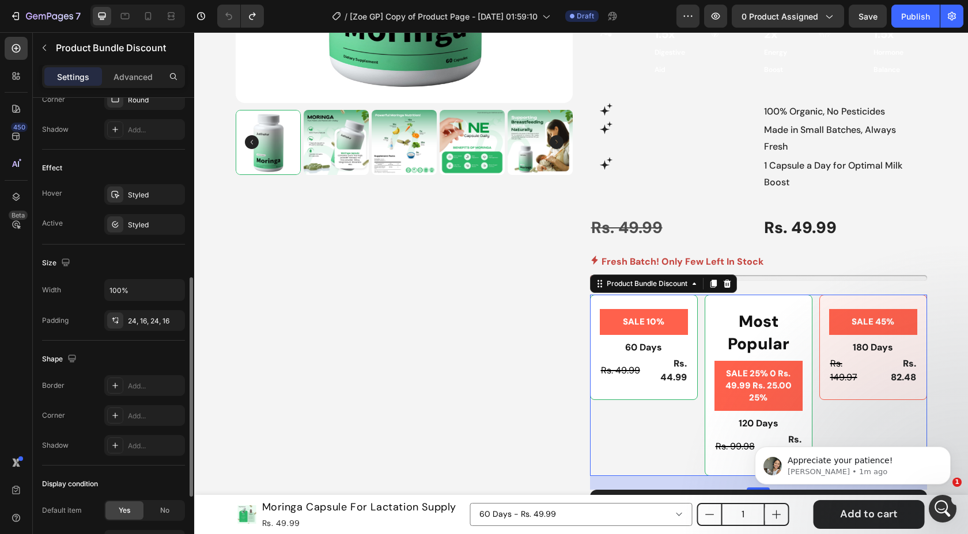
scroll to position [348, 0]
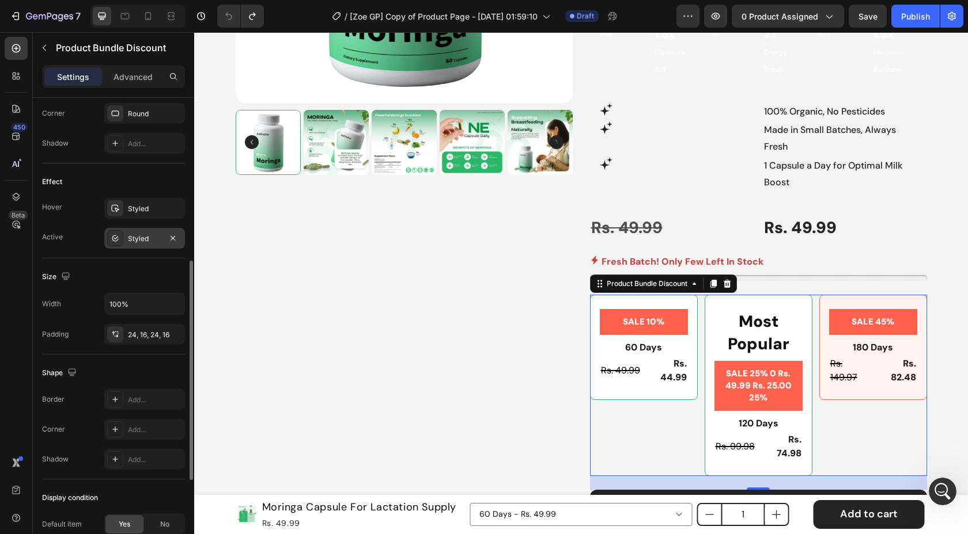
click at [152, 238] on div "Styled" at bounding box center [144, 239] width 33 height 10
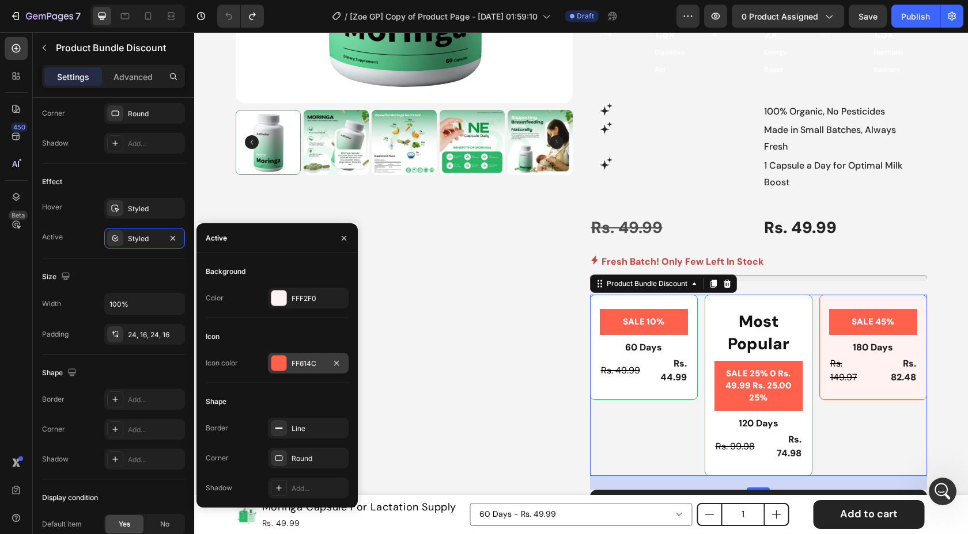
click at [300, 365] on div "FF614C" at bounding box center [307, 364] width 33 height 10
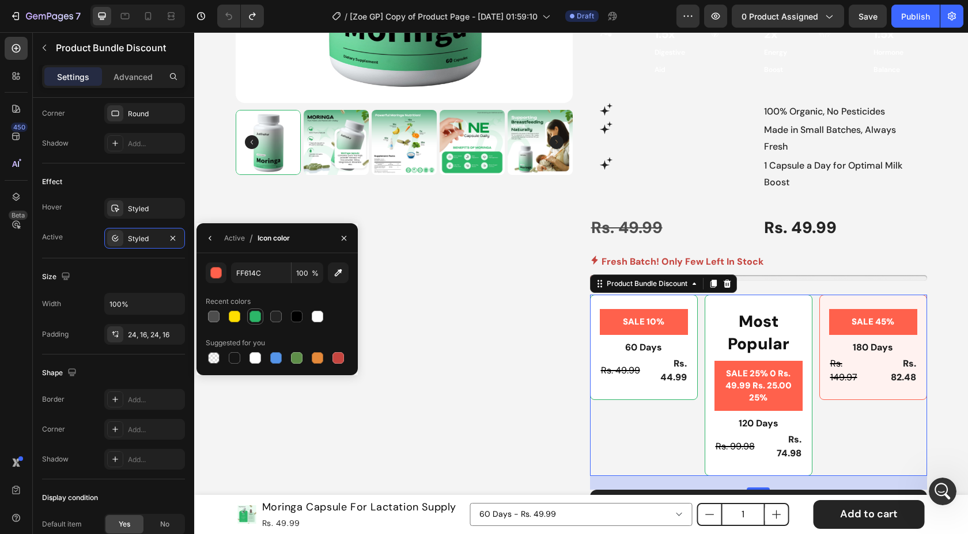
click at [259, 324] on div at bounding box center [255, 317] width 16 height 16
type input "2CB668"
click at [211, 240] on icon "button" at bounding box center [210, 238] width 9 height 9
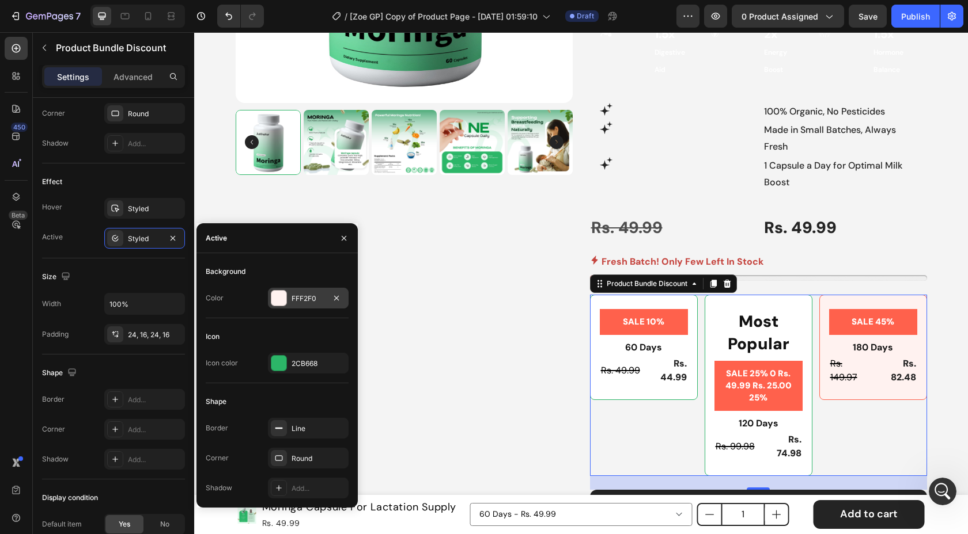
click at [312, 302] on div "FFF2F0" at bounding box center [307, 299] width 33 height 10
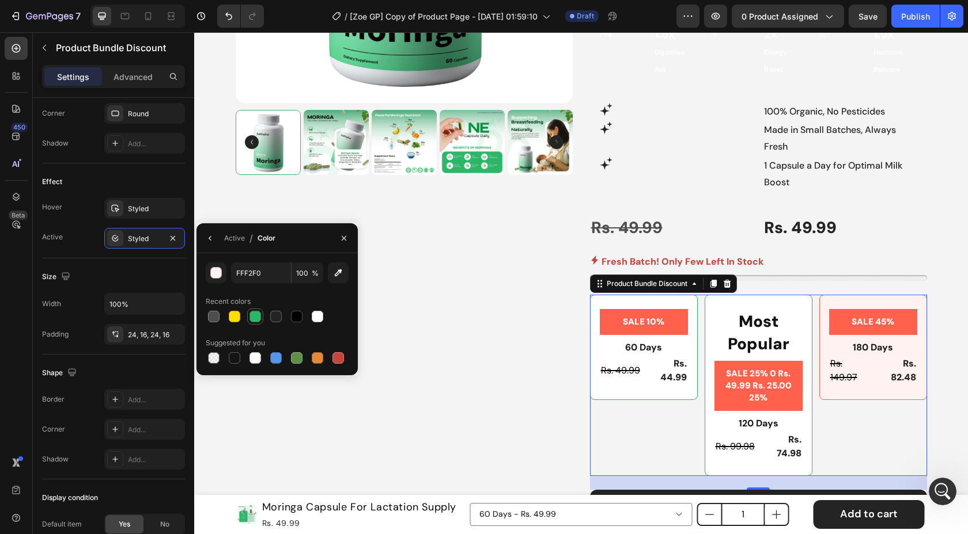
click at [258, 319] on div at bounding box center [255, 317] width 12 height 12
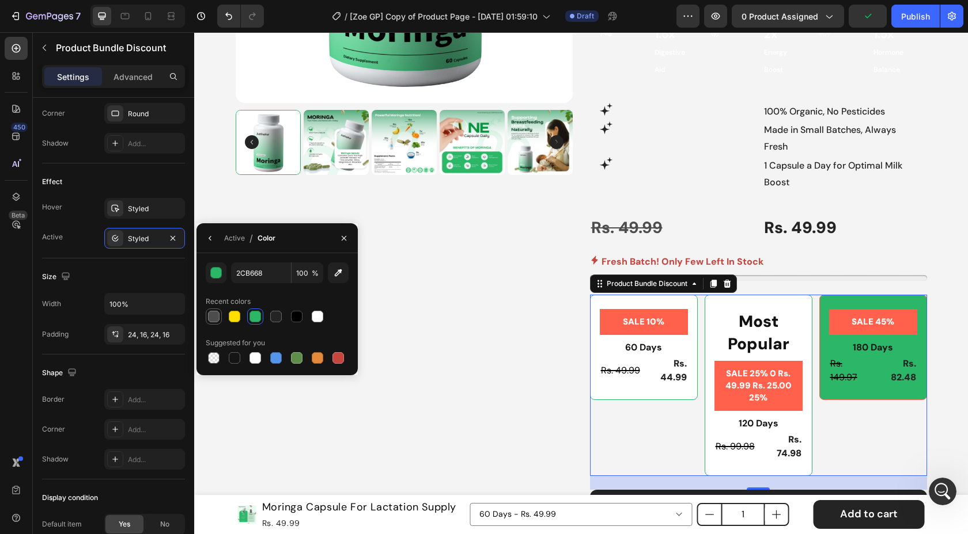
click at [221, 321] on div at bounding box center [214, 317] width 16 height 16
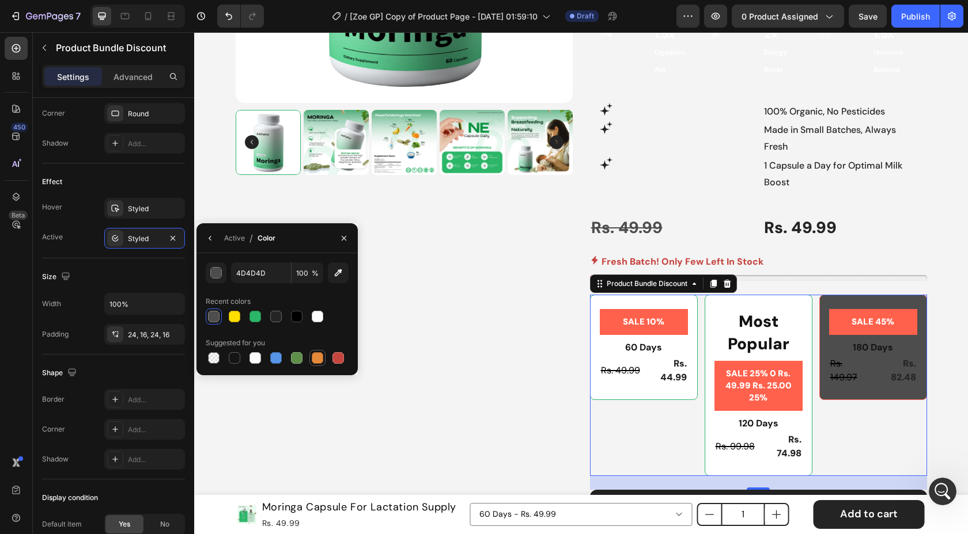
click at [313, 354] on div at bounding box center [318, 358] width 12 height 12
type input "E4893A"
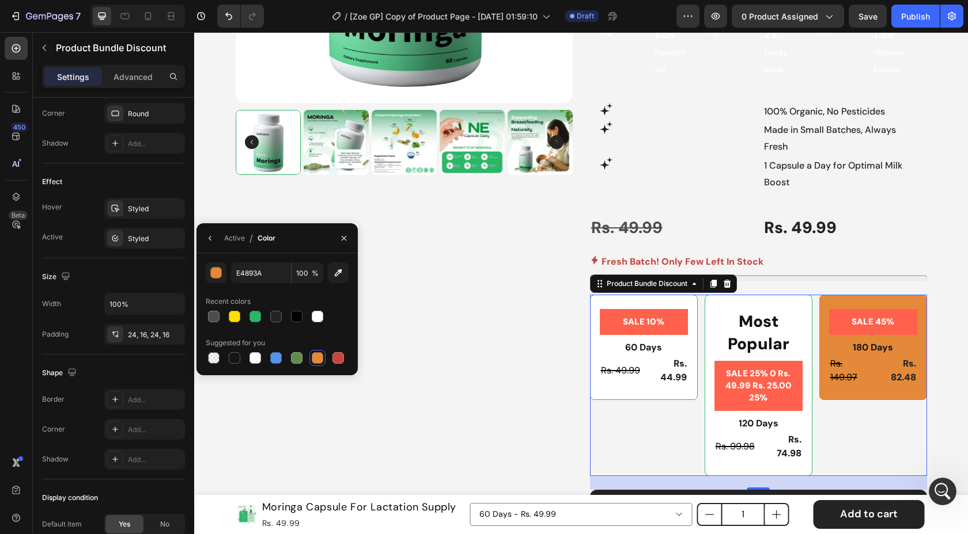
drag, startPoint x: 852, startPoint y: 386, endPoint x: 844, endPoint y: 385, distance: 8.1
click at [851, 386] on div "SALE 10% Product Badge 60 Days Text Block Rs. 49.99 Product Price Product Price…" at bounding box center [758, 385] width 337 height 181
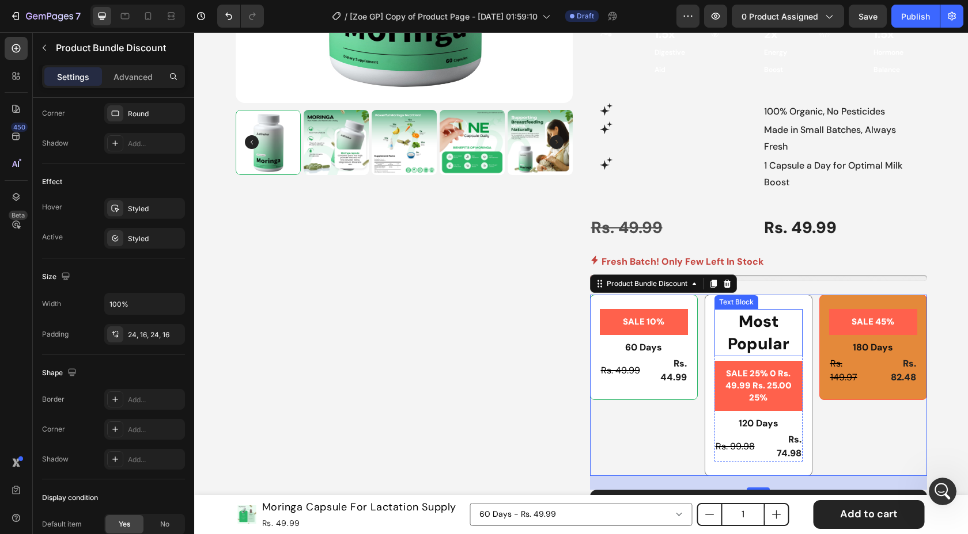
click at [763, 310] on p "Most Popular" at bounding box center [758, 332] width 86 height 45
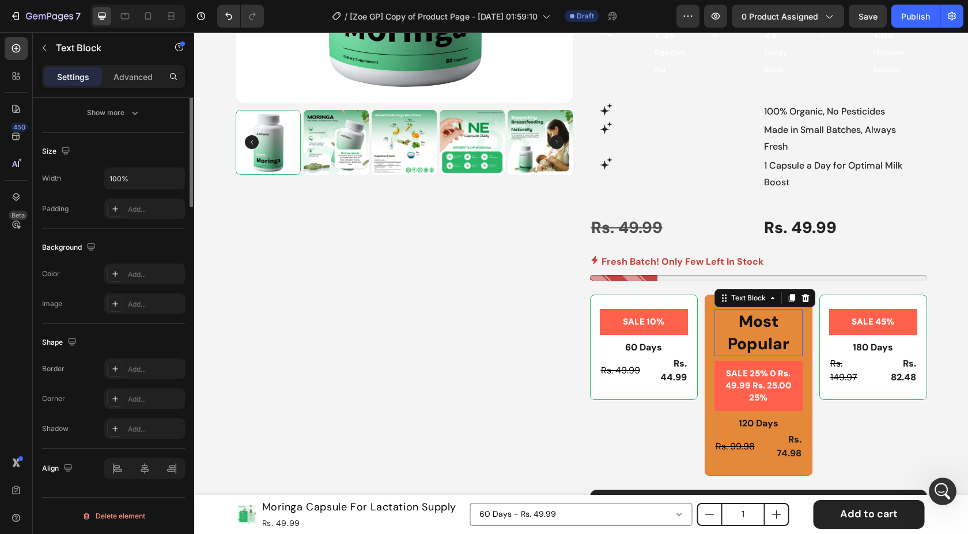
scroll to position [0, 0]
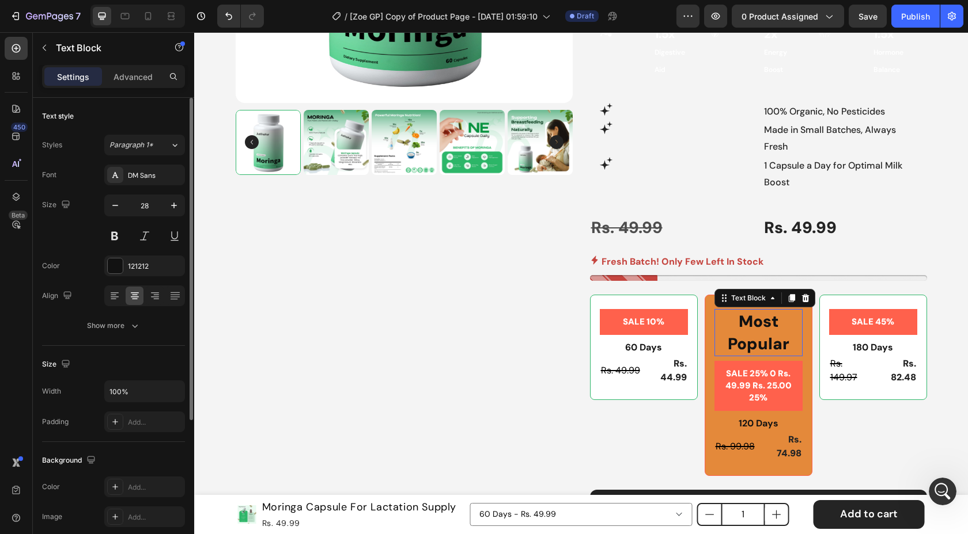
click at [763, 310] on p "Most Popular" at bounding box center [758, 332] width 86 height 45
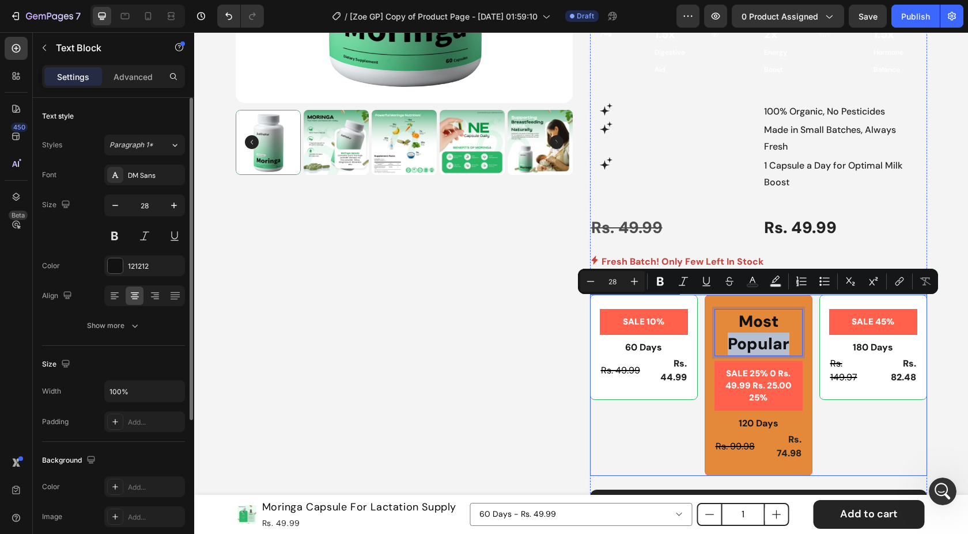
click at [900, 394] on div "SALE 10% Product Badge 60 Days Text Block Rs. 49.99 Product Price Product Price…" at bounding box center [758, 385] width 337 height 181
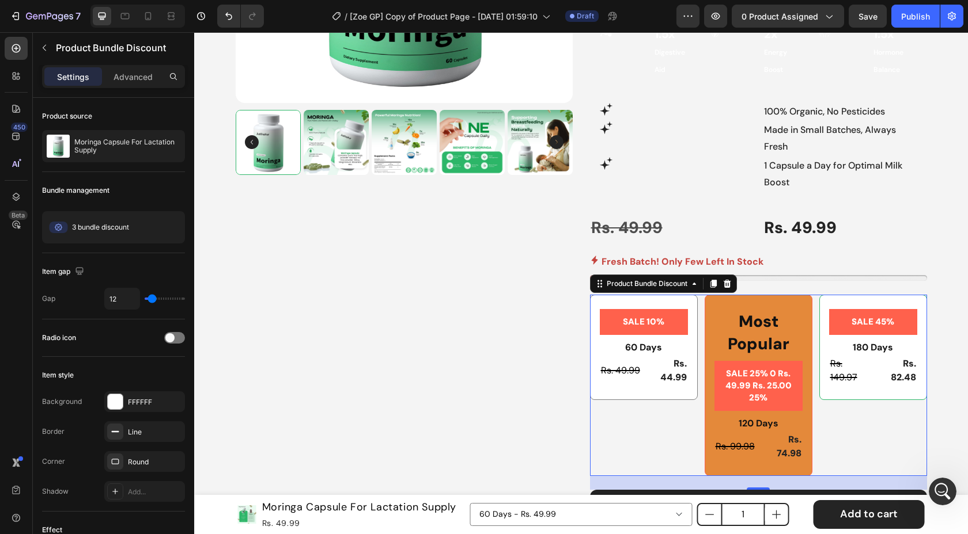
click at [669, 361] on div "SALE 10% Product Badge 60 Days Text Block Rs. 49.99 Product Price Product Price…" at bounding box center [644, 347] width 108 height 105
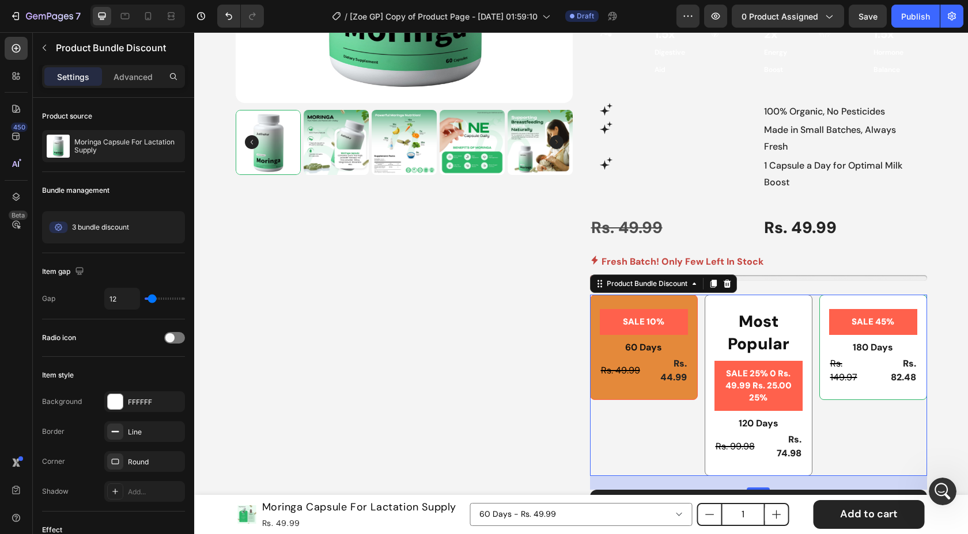
click at [794, 295] on div "Most Popular Text Block SALE 25% 0 Rs. 49.99 Rs. 25.00 25% Product Badge 120 Da…" at bounding box center [758, 385] width 108 height 181
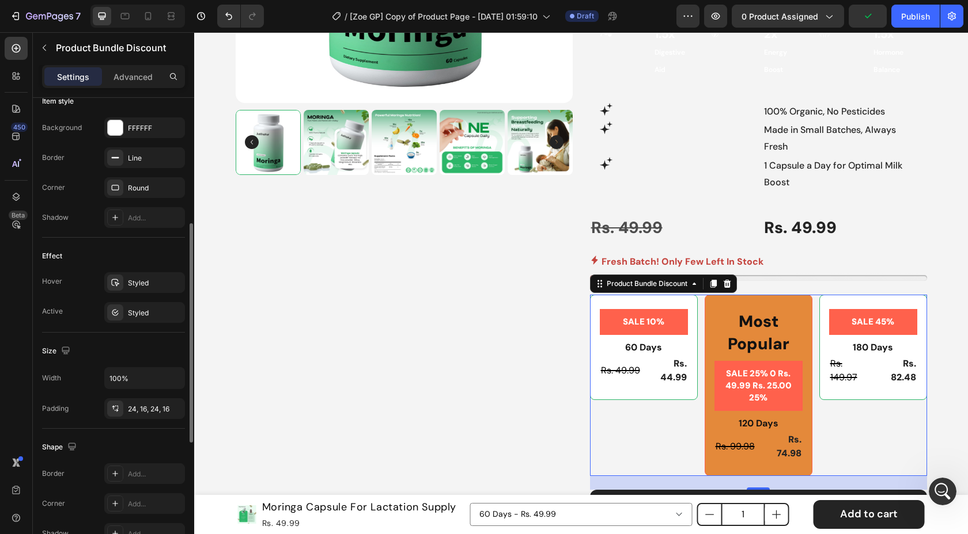
scroll to position [275, 0]
click at [142, 287] on div "Styled" at bounding box center [144, 281] width 81 height 21
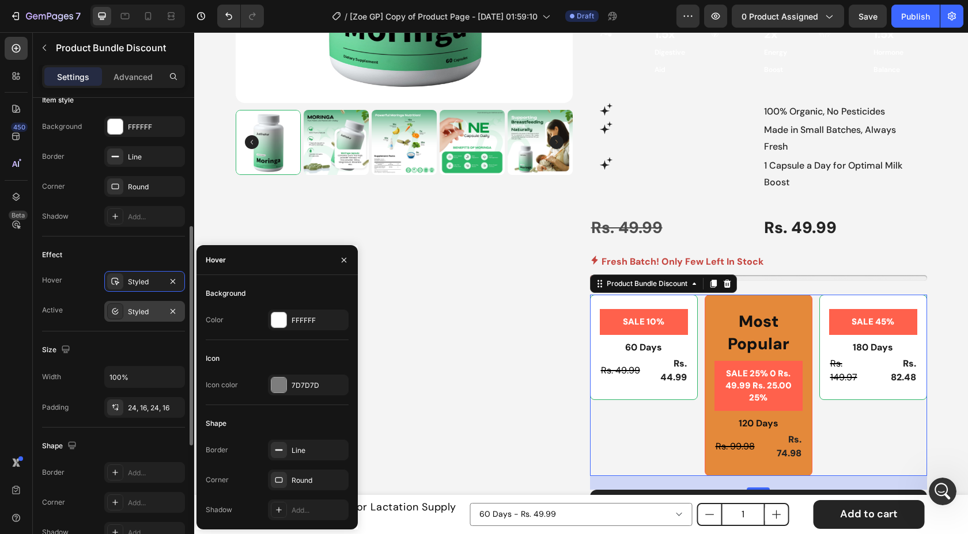
click at [143, 321] on div "Styled" at bounding box center [144, 311] width 81 height 21
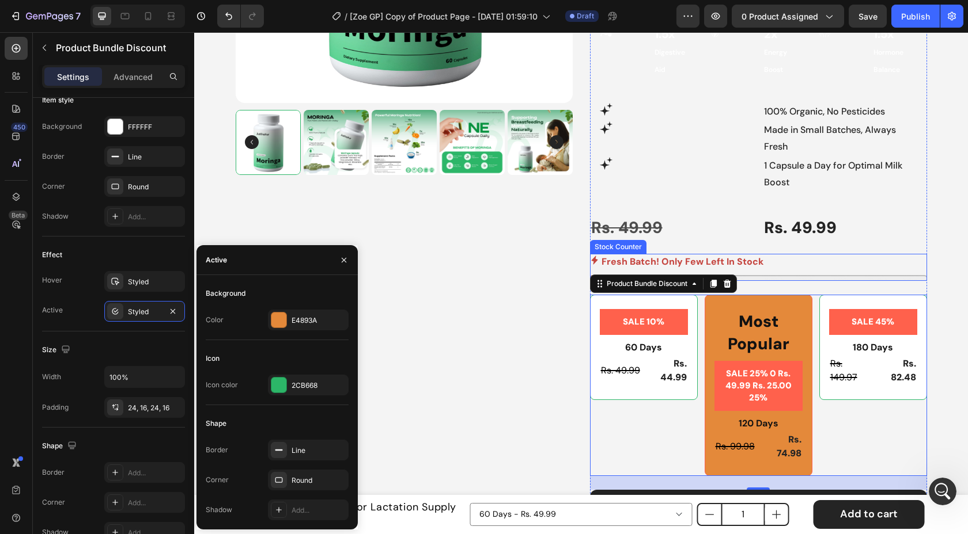
click at [689, 254] on p "Fresh Batch! Only Few Left In Stock" at bounding box center [682, 262] width 162 height 17
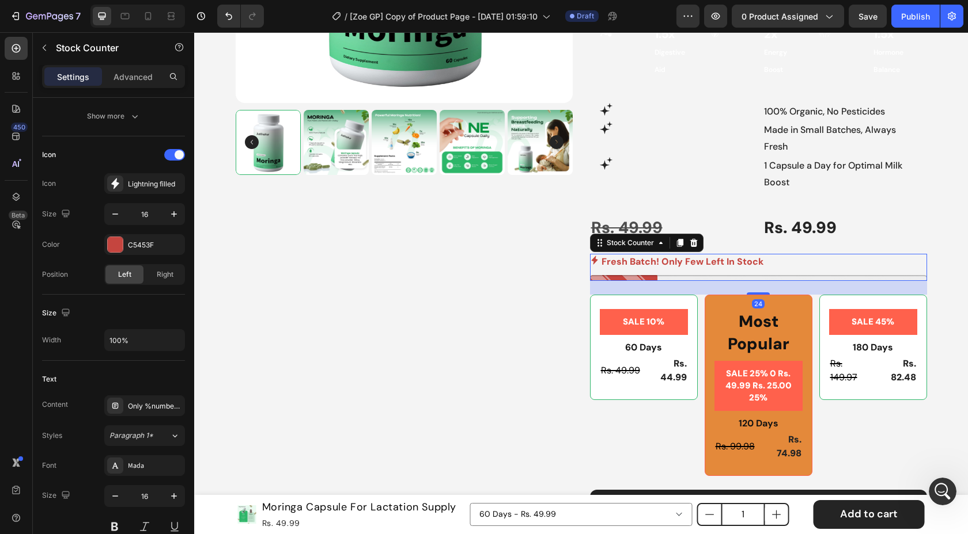
scroll to position [0, 0]
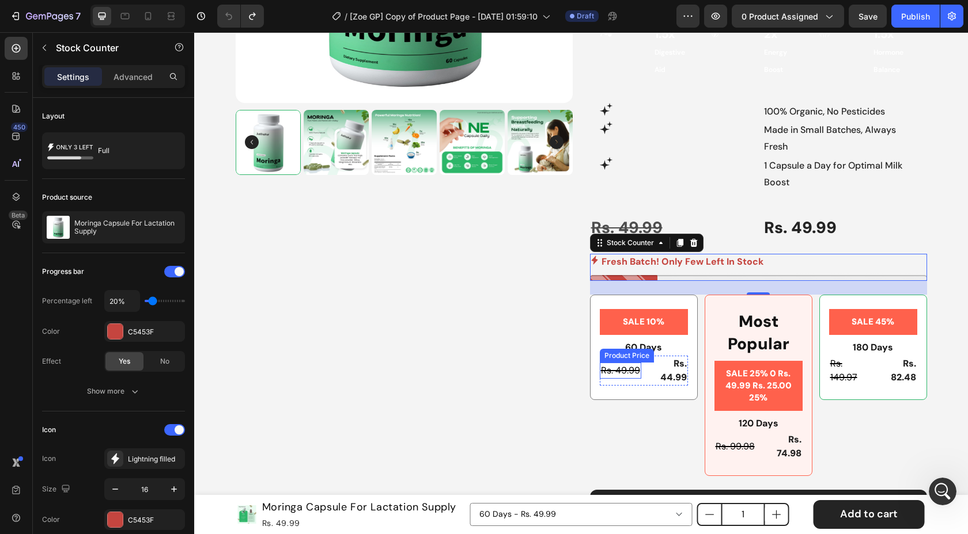
click at [600, 349] on div "Product Price" at bounding box center [627, 356] width 54 height 14
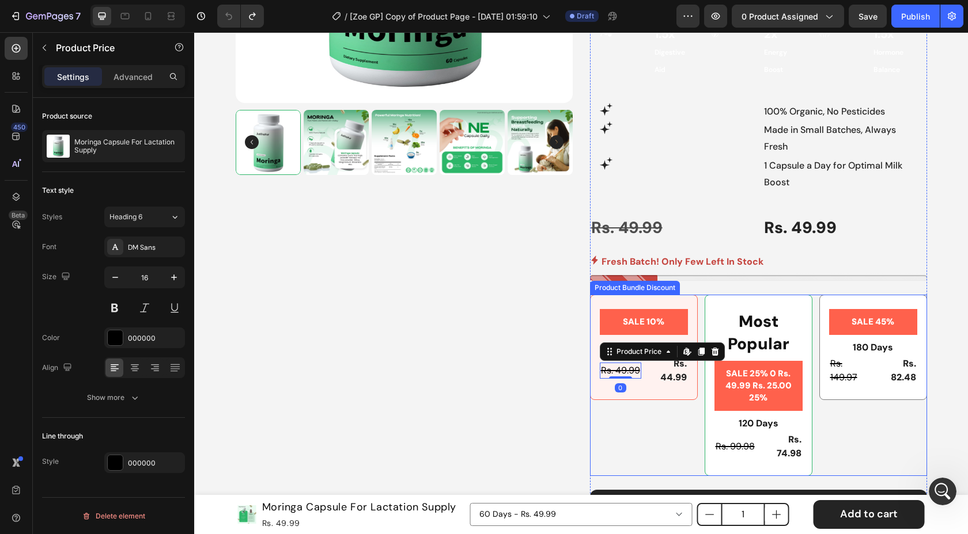
click at [885, 351] on div "SALE 45% Product Badge 180 Days Text Block Rs. 149.97 Product Price Product Pri…" at bounding box center [873, 347] width 108 height 105
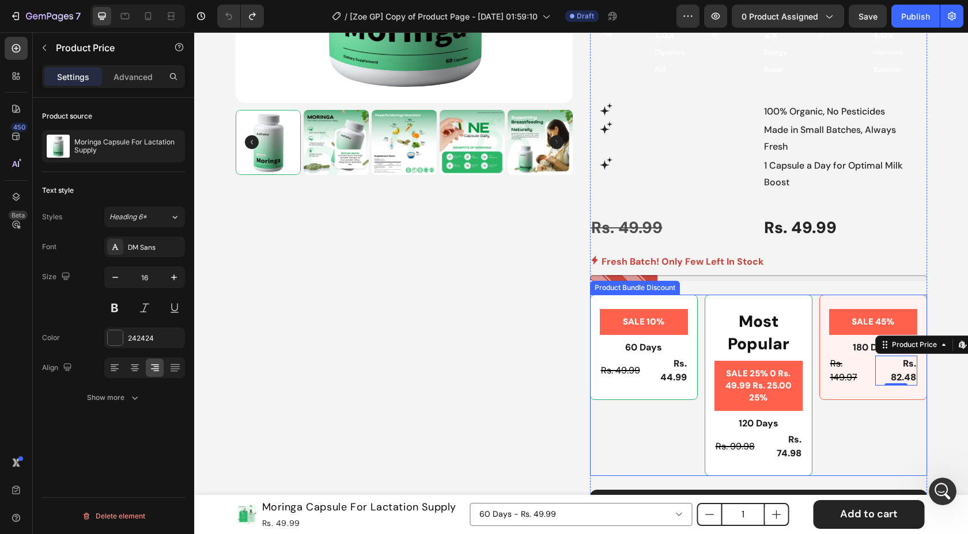
click at [653, 283] on div "Product Bundle Discount" at bounding box center [634, 288] width 85 height 10
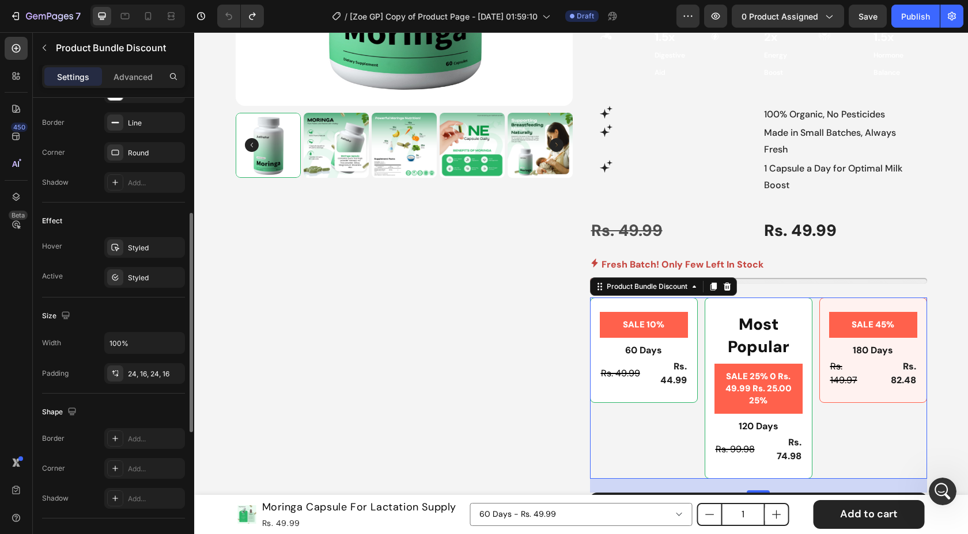
scroll to position [312, 0]
click at [161, 246] on div "Styled" at bounding box center [144, 246] width 33 height 10
click at [152, 279] on div "Styled" at bounding box center [144, 276] width 33 height 10
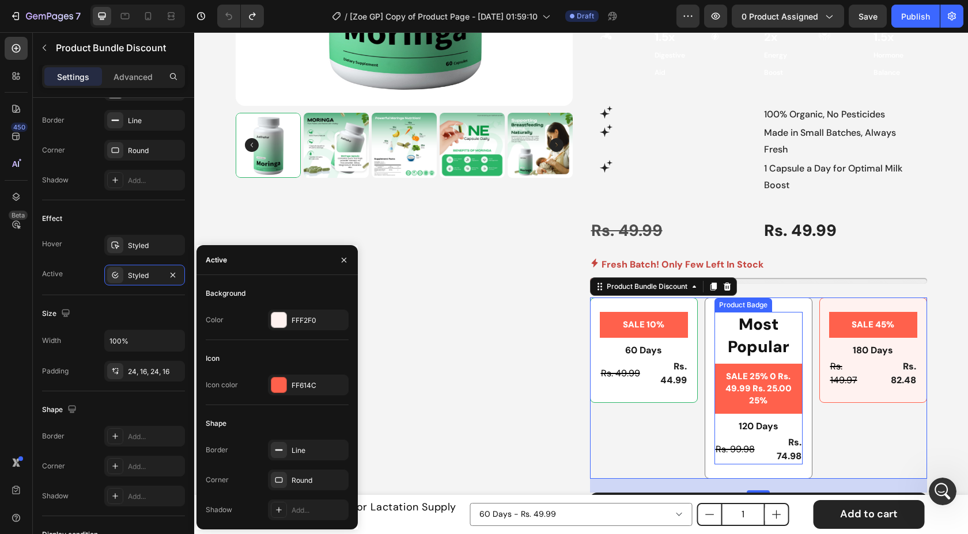
click at [729, 368] on pre "SALE 25% 0 Rs. 49.99 Rs. 25.00 25%" at bounding box center [758, 389] width 88 height 50
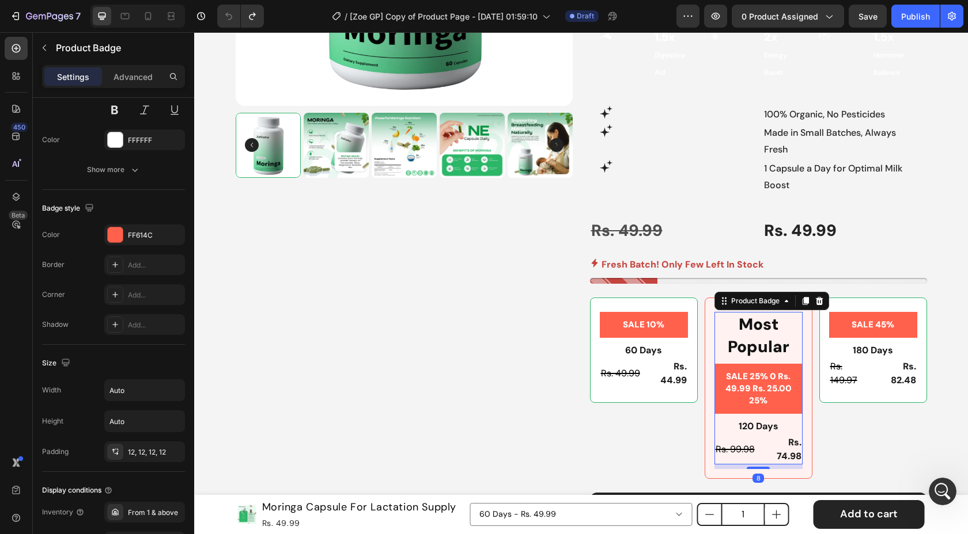
scroll to position [0, 0]
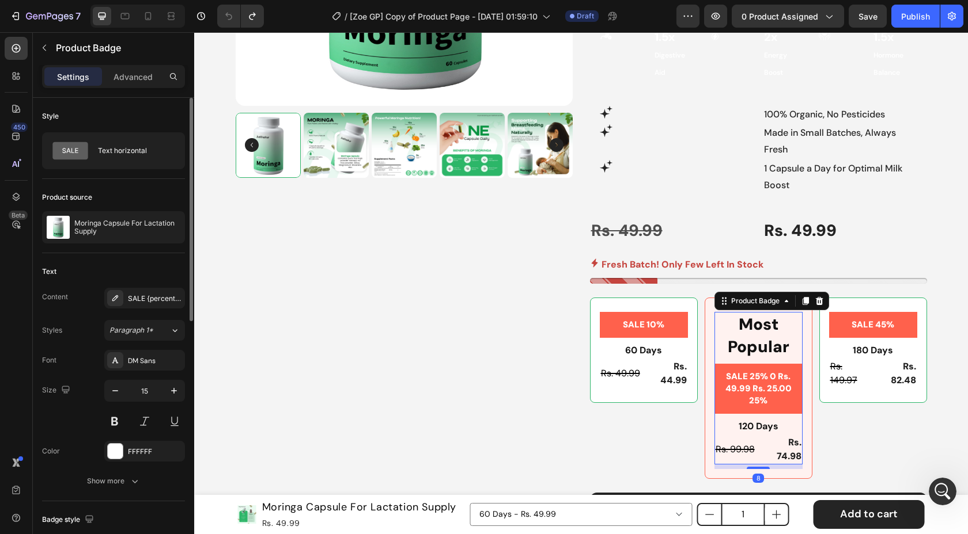
click at [761, 364] on pre "SALE 25% 0 Rs. 49.99 Rs. 25.00 25%" at bounding box center [758, 389] width 88 height 50
click at [784, 364] on pre "SALE 25% 0 Rs. 49.99 Rs. 25.00 25%" at bounding box center [758, 389] width 88 height 50
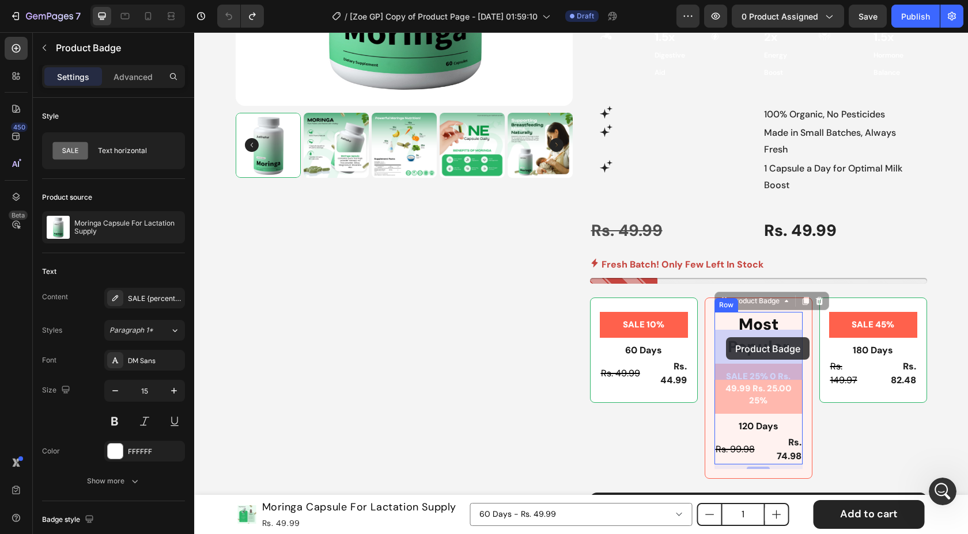
drag, startPoint x: 723, startPoint y: 371, endPoint x: 726, endPoint y: 339, distance: 32.3
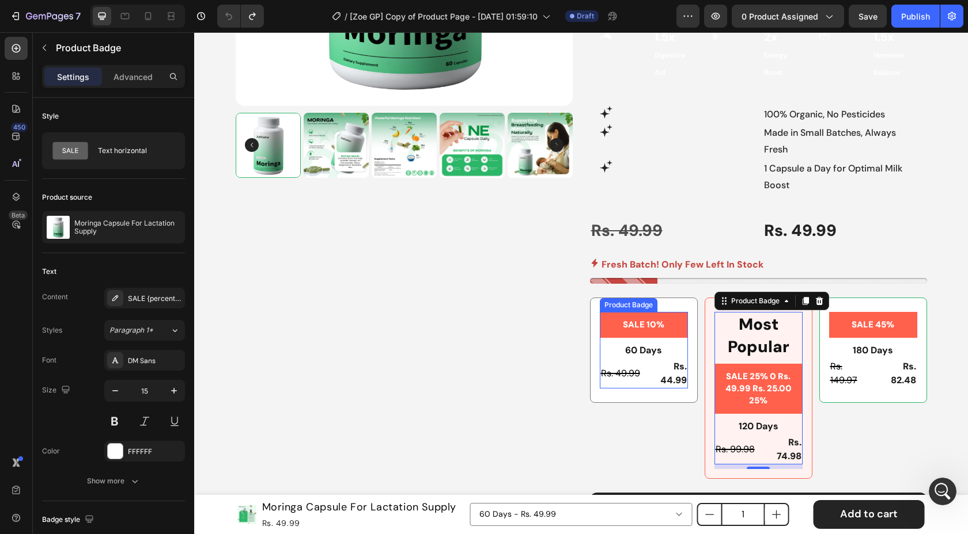
click at [614, 312] on div "SALE 10%" at bounding box center [644, 325] width 88 height 26
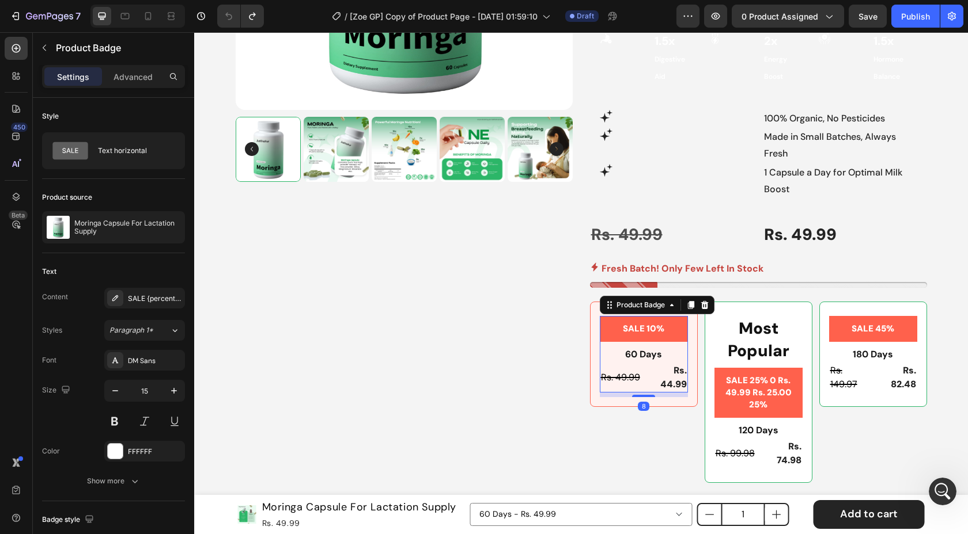
scroll to position [355, 0]
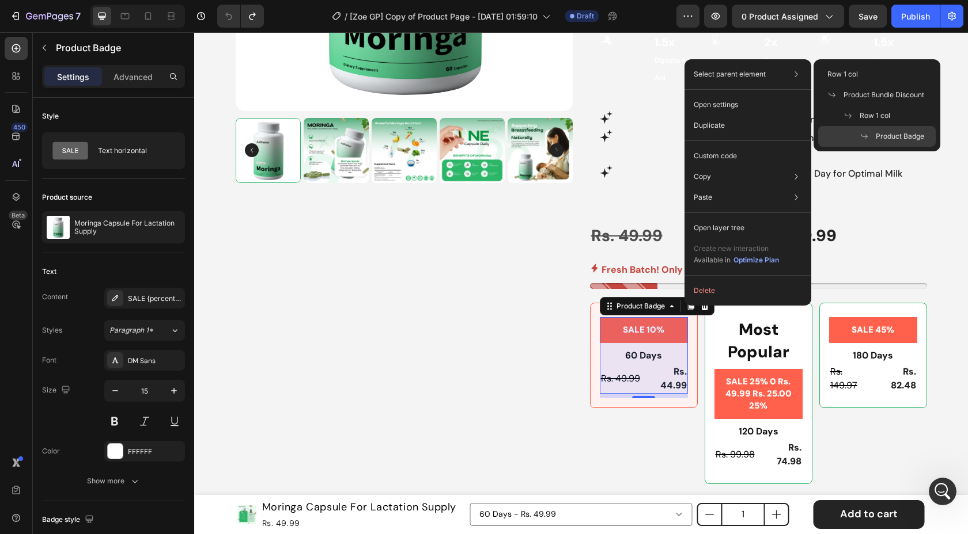
click at [896, 132] on span "Product Badge" at bounding box center [899, 136] width 48 height 10
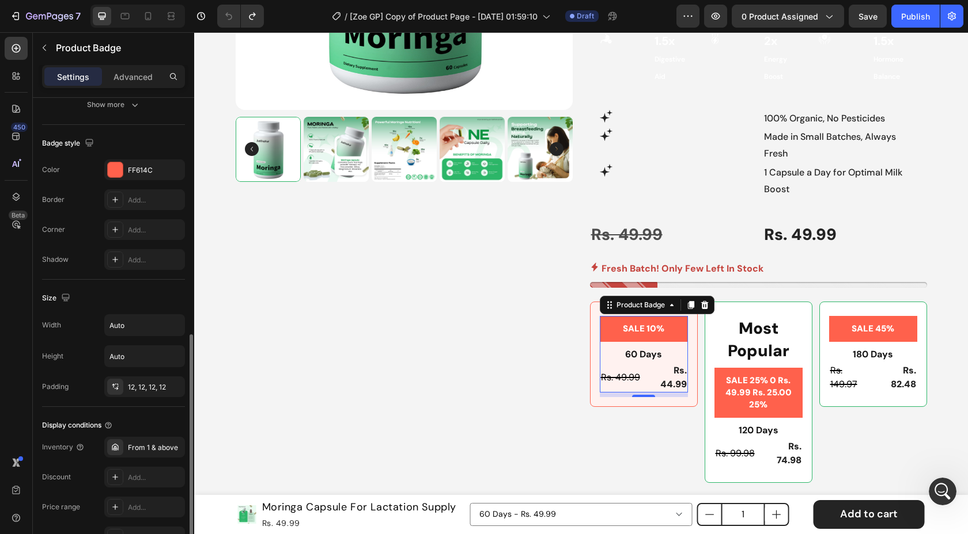
scroll to position [0, 0]
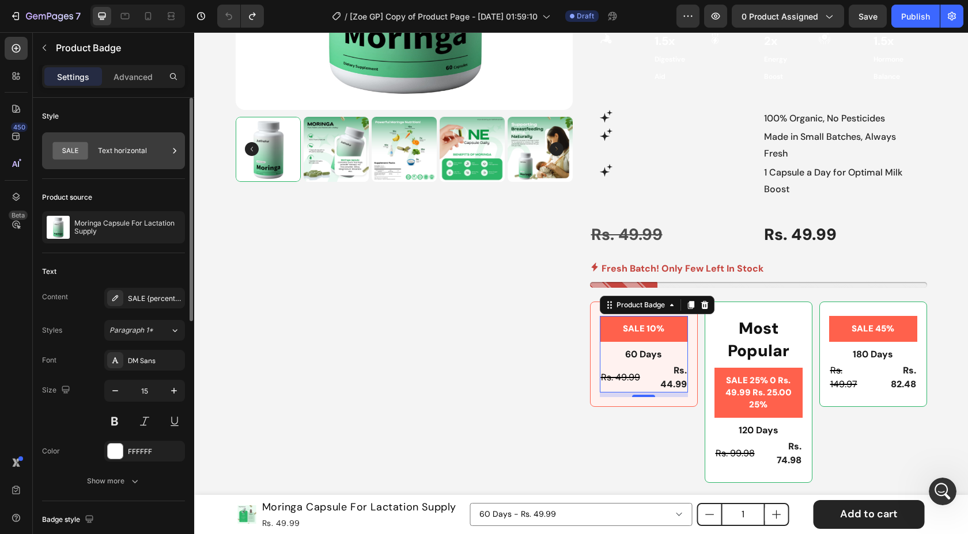
click at [112, 148] on div "Text horizontal" at bounding box center [133, 151] width 70 height 26
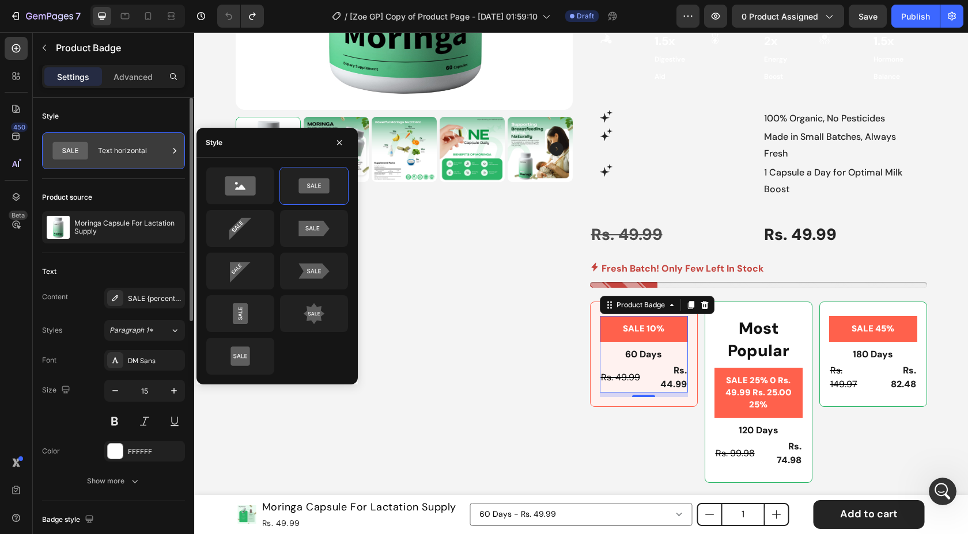
click at [112, 148] on div "Text horizontal" at bounding box center [133, 151] width 70 height 26
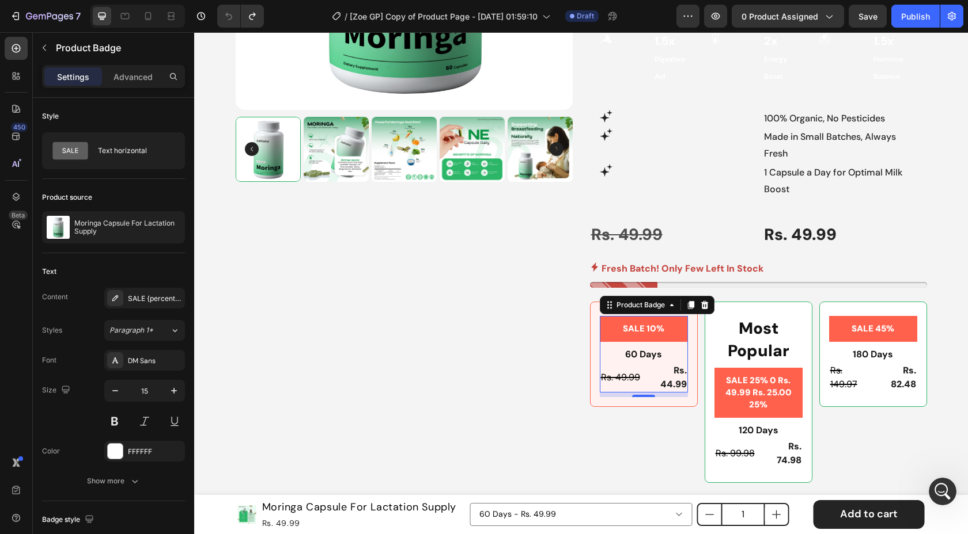
click at [640, 316] on pre "SALE 10%" at bounding box center [643, 329] width 55 height 26
click at [642, 316] on pre "SALE 10%" at bounding box center [643, 329] width 55 height 26
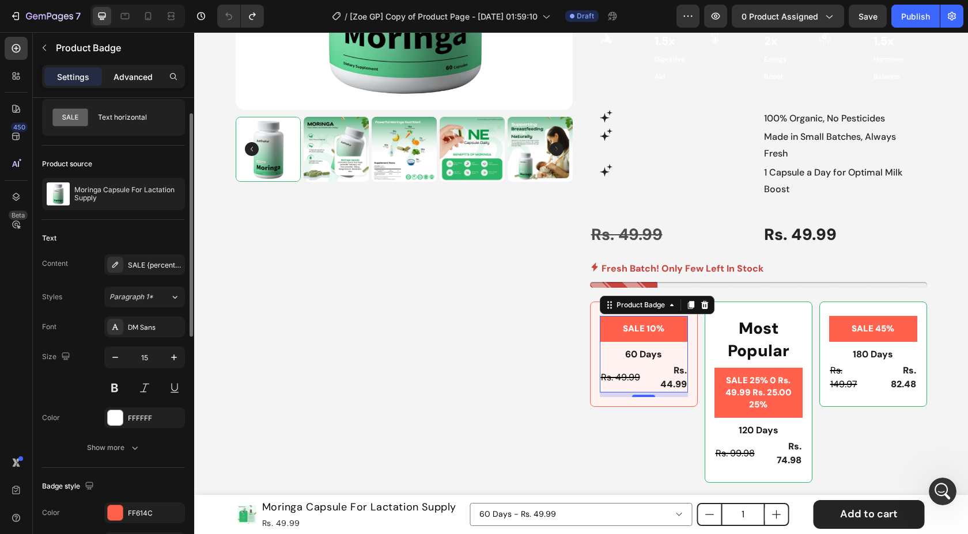
click at [147, 76] on p "Advanced" at bounding box center [132, 77] width 39 height 12
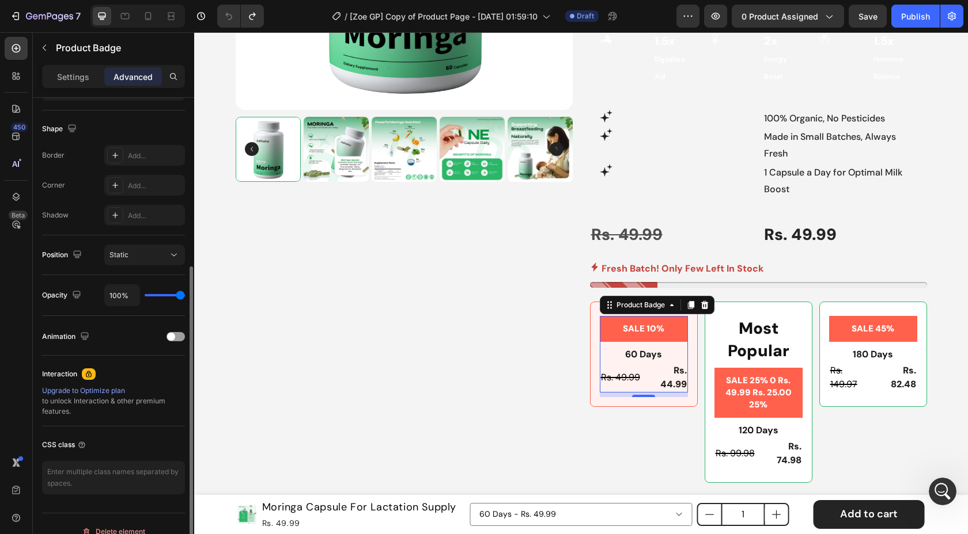
scroll to position [284, 0]
click at [164, 255] on div "Static" at bounding box center [138, 254] width 59 height 10
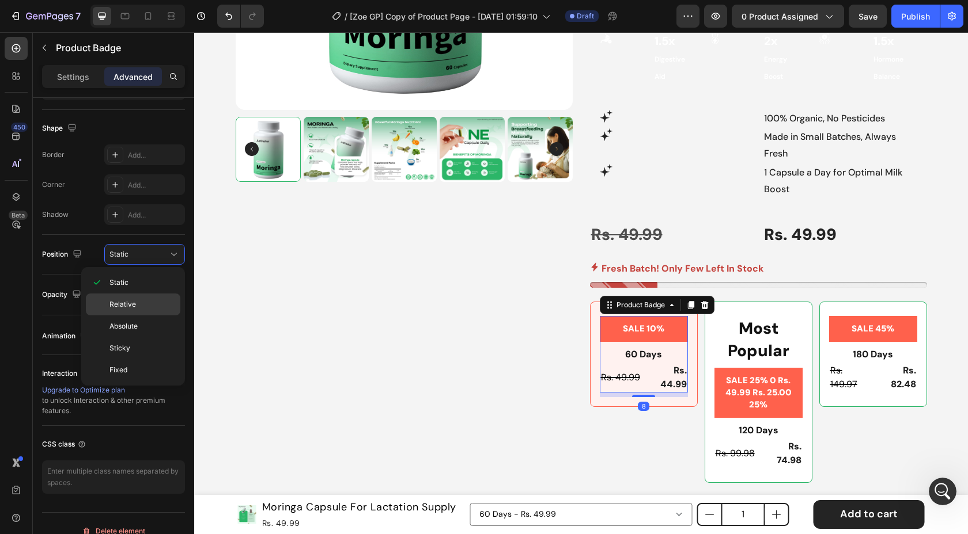
click at [154, 303] on p "Relative" at bounding box center [142, 304] width 66 height 10
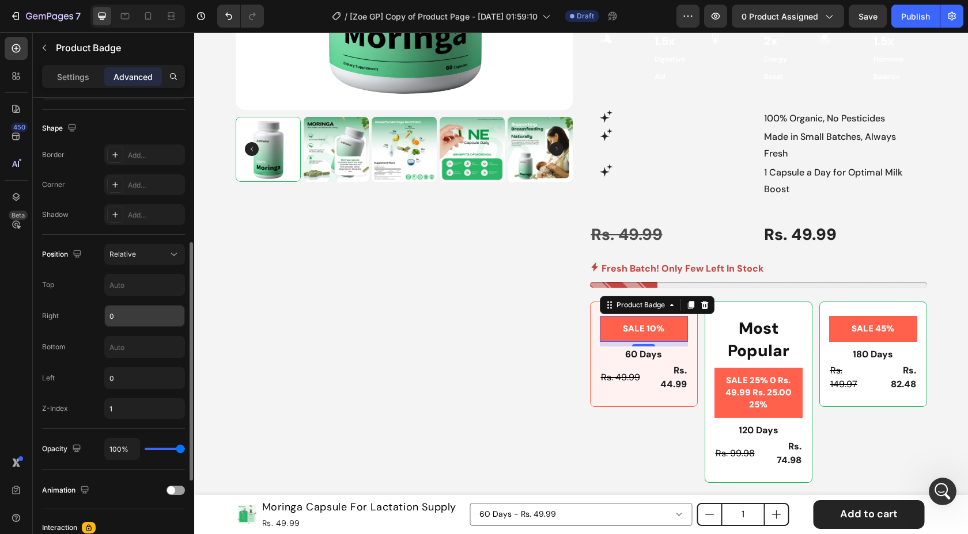
click at [145, 315] on input "0" at bounding box center [144, 316] width 79 height 21
click at [144, 287] on input "text" at bounding box center [144, 285] width 79 height 21
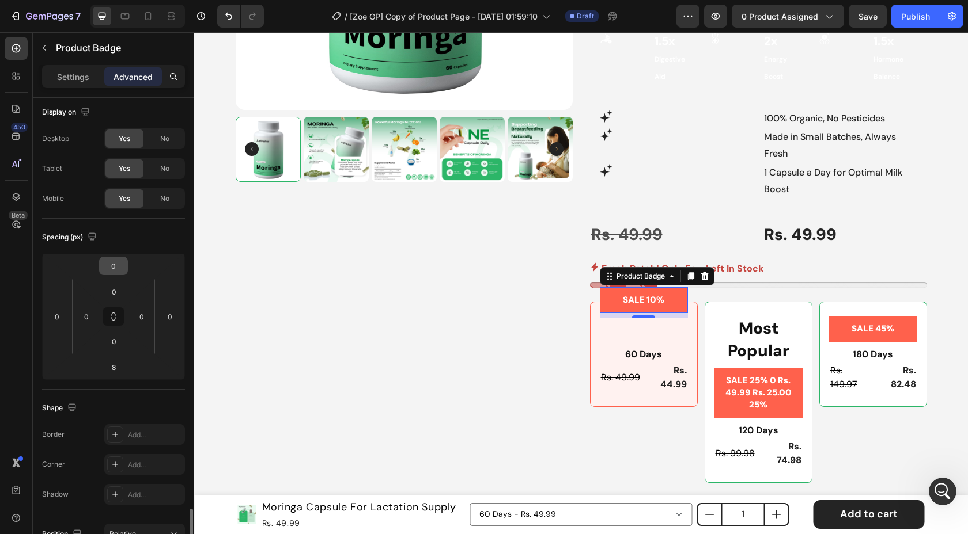
scroll to position [0, 0]
click at [65, 78] on p "Settings" at bounding box center [73, 77] width 32 height 12
type input "Auto"
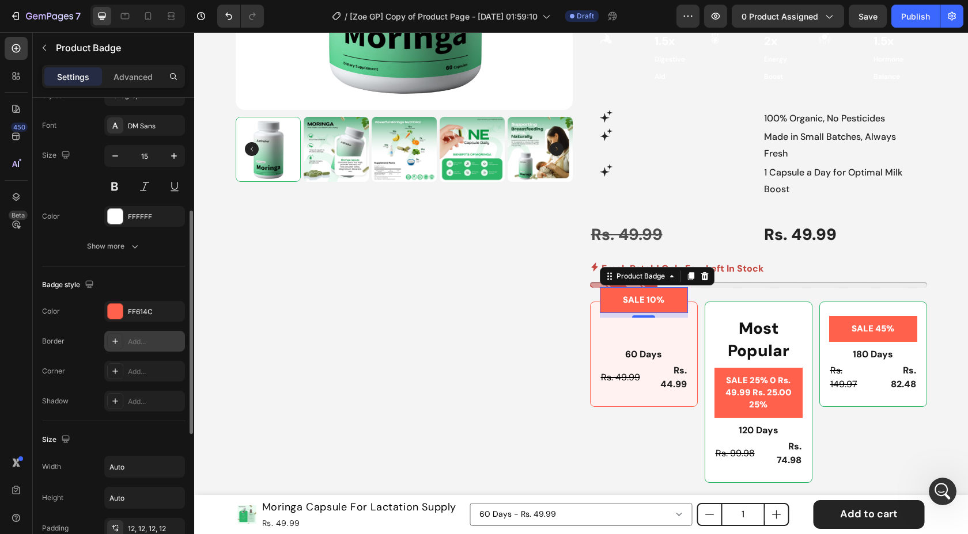
scroll to position [236, 0]
click at [136, 343] on div "Add..." at bounding box center [155, 341] width 54 height 10
click at [131, 371] on div "Add..." at bounding box center [155, 371] width 54 height 10
click at [115, 343] on icon at bounding box center [115, 340] width 9 height 9
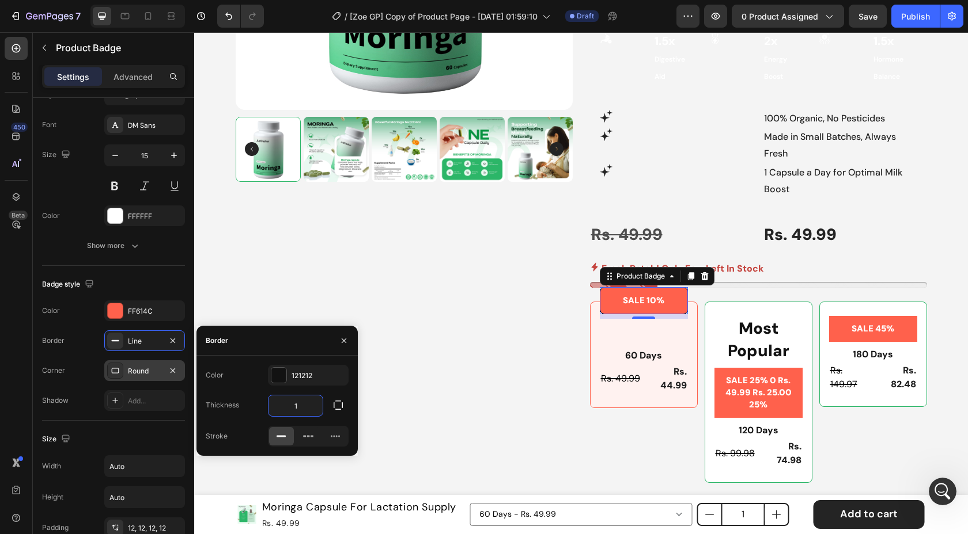
click at [295, 410] on input "1" at bounding box center [295, 406] width 54 height 21
type input "0"
click at [141, 375] on div "Round" at bounding box center [144, 371] width 33 height 10
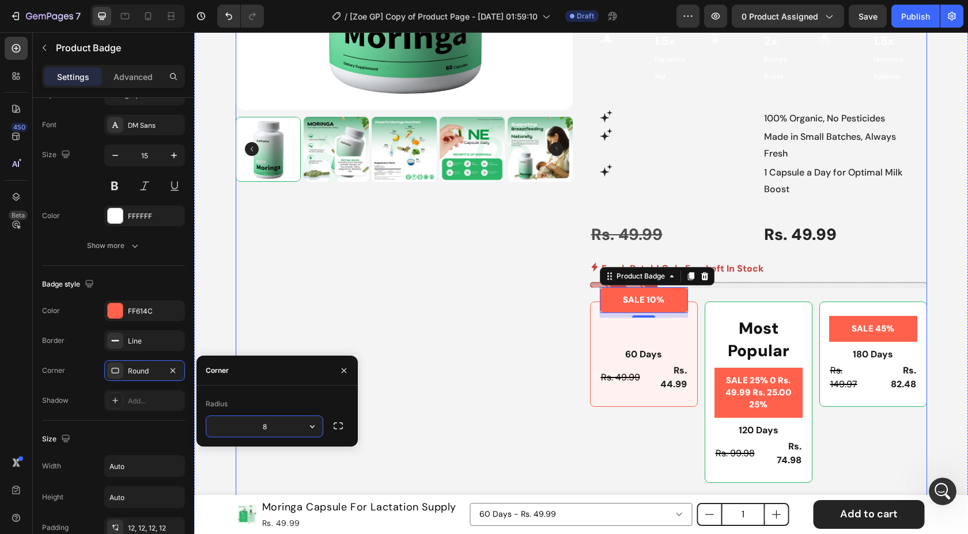
click at [420, 315] on div "Product Images" at bounding box center [404, 194] width 337 height 842
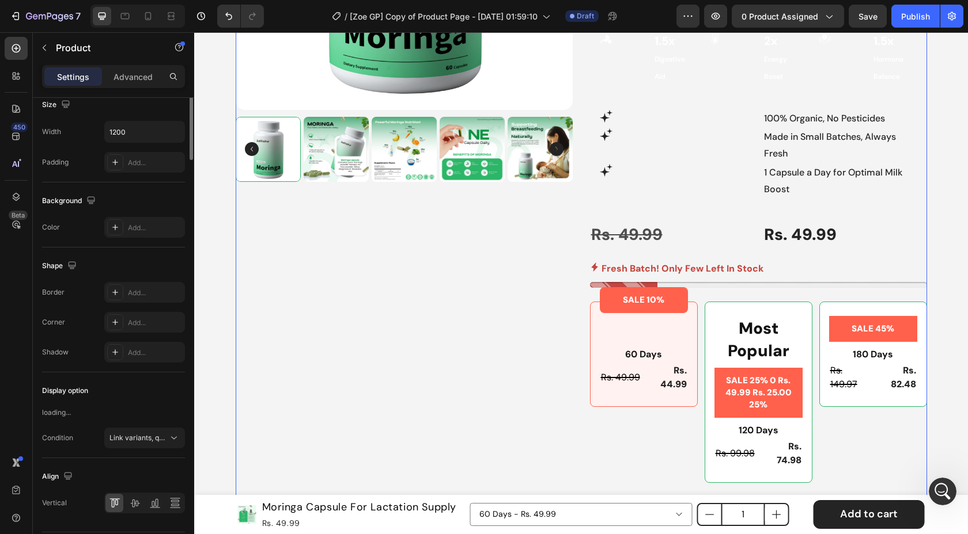
scroll to position [0, 0]
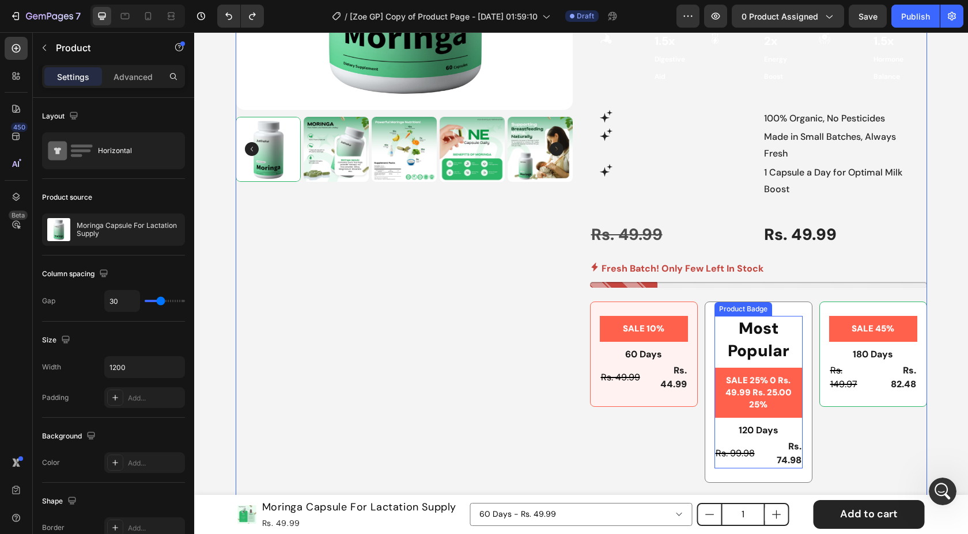
click at [729, 368] on pre "SALE 25% 0 Rs. 49.99 Rs. 25.00 25%" at bounding box center [758, 393] width 88 height 50
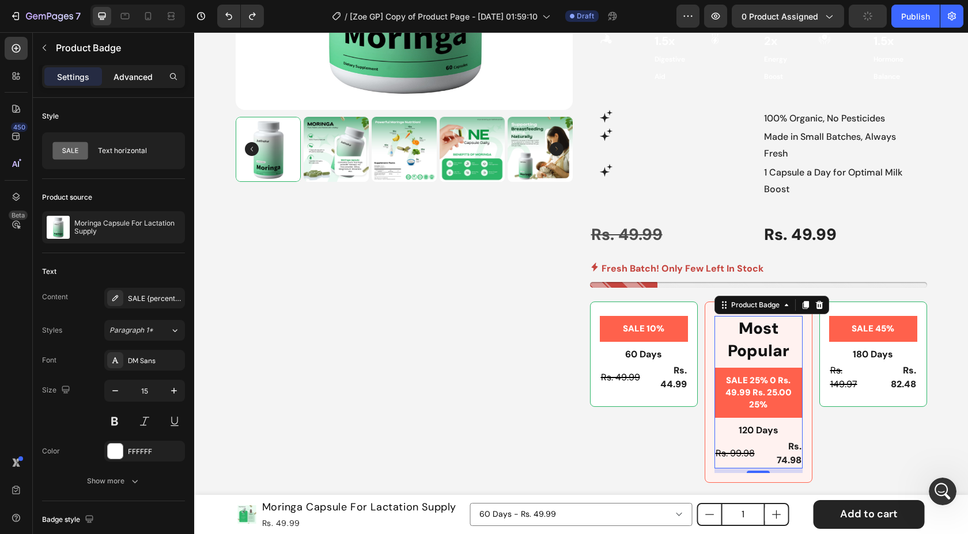
click at [122, 85] on div "Advanced" at bounding box center [133, 76] width 58 height 18
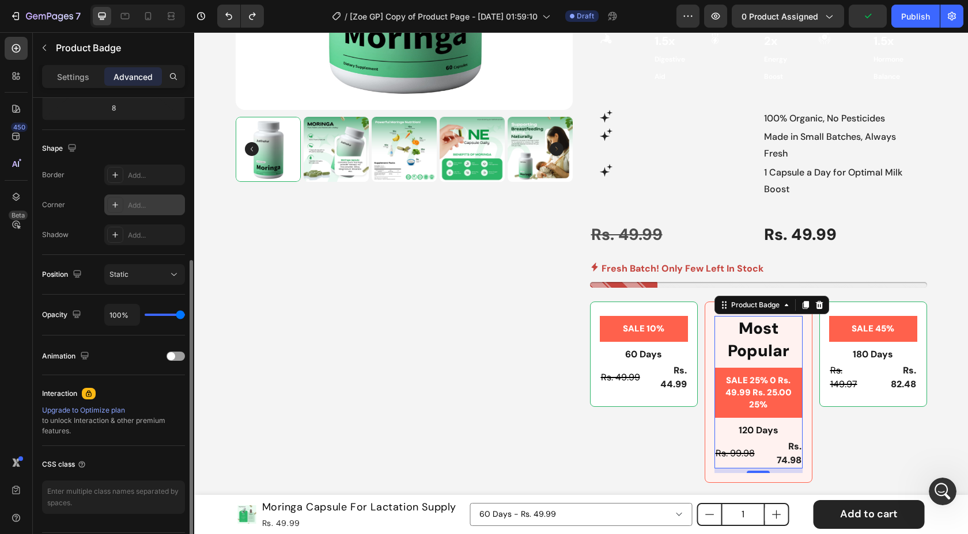
scroll to position [264, 0]
click at [152, 274] on div "Static" at bounding box center [138, 274] width 59 height 10
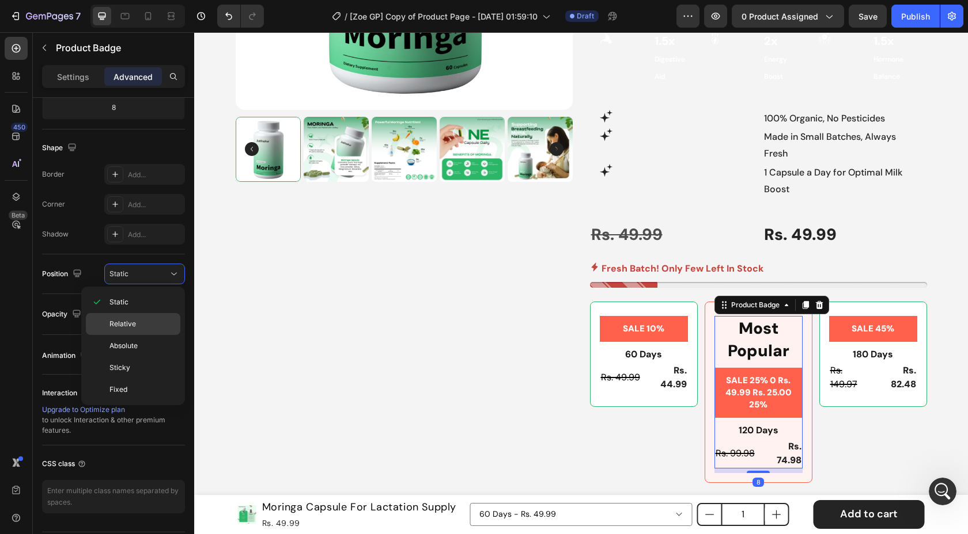
click at [151, 335] on div "Relative" at bounding box center [133, 346] width 94 height 22
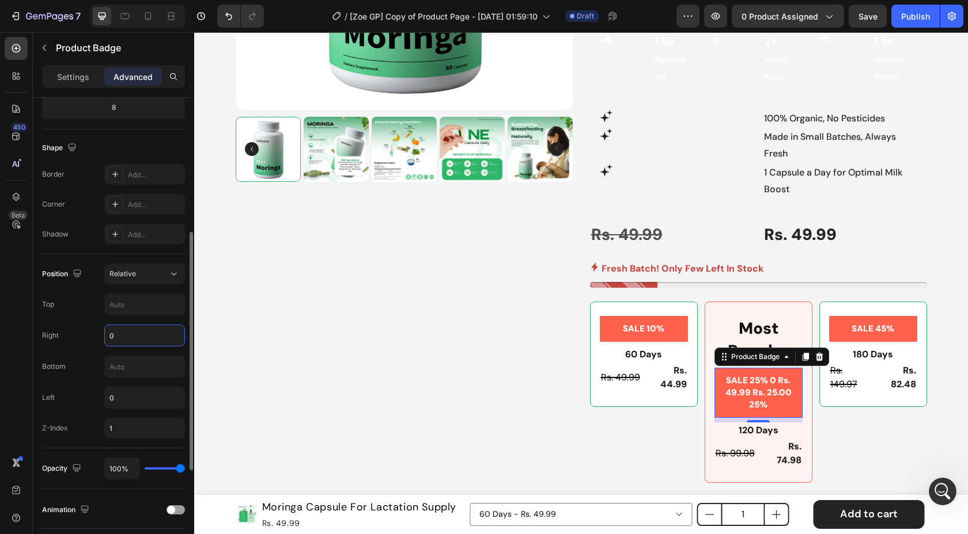
click at [132, 336] on input "0" at bounding box center [144, 335] width 79 height 21
click at [138, 315] on div at bounding box center [144, 305] width 81 height 22
click at [142, 308] on input "text" at bounding box center [144, 304] width 79 height 21
type input "-"
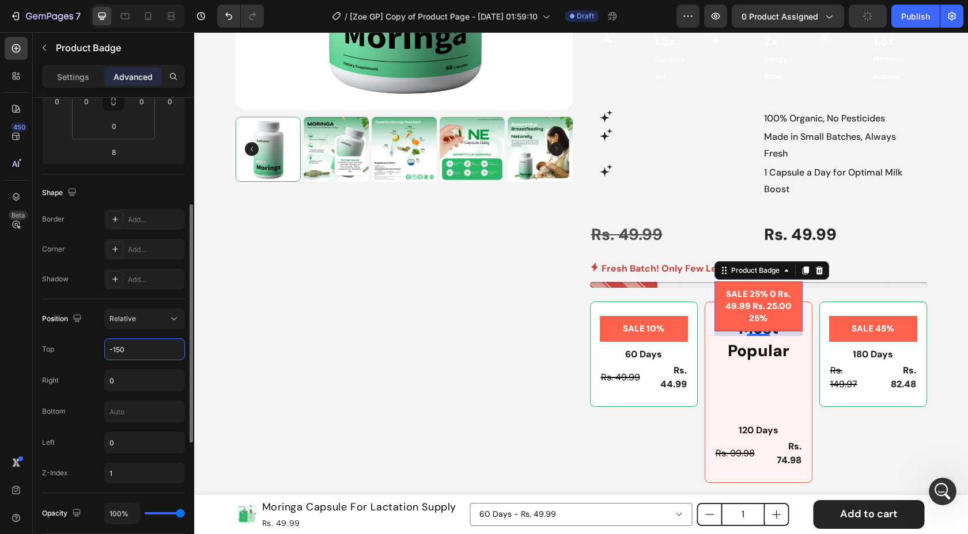
scroll to position [215, 0]
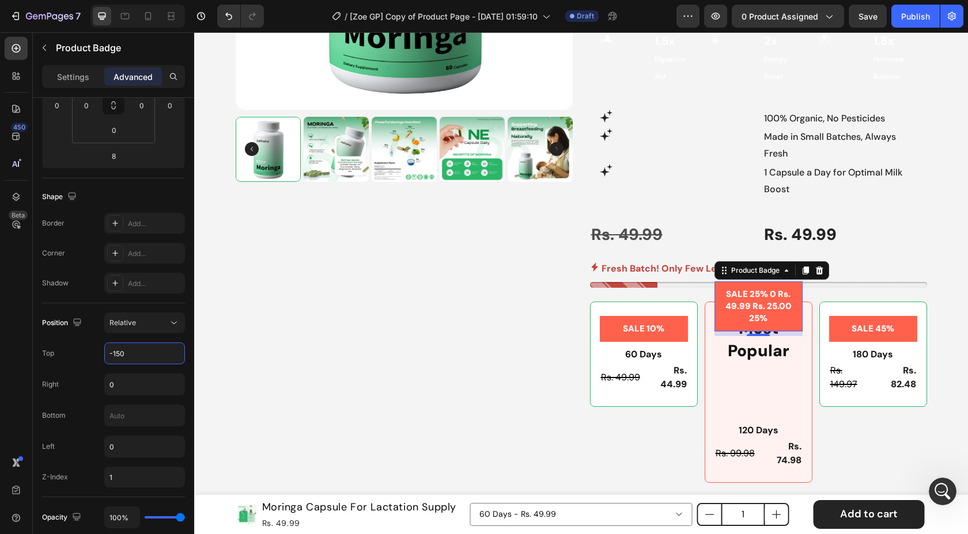
type input "-150"
click at [773, 366] on div "Most Popular Text Block SALE 25% 0 Rs. 49.99 Rs. 25.00 25% Product Badge 8 120 …" at bounding box center [758, 392] width 88 height 153
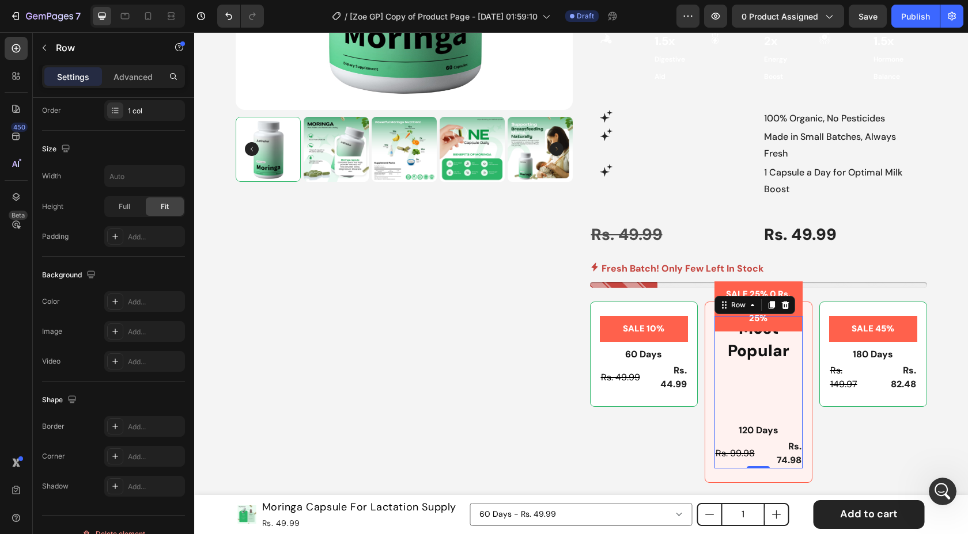
scroll to position [0, 0]
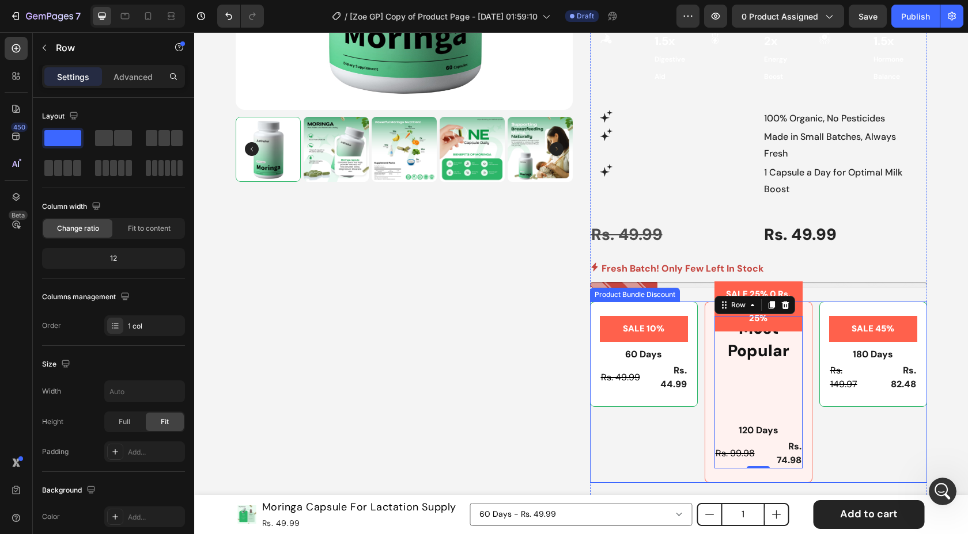
click at [637, 267] on div "Best Seller Text Block Icon 4.6 (2,500+ Reviews) Text Block 90% saw results in …" at bounding box center [758, 179] width 337 height 812
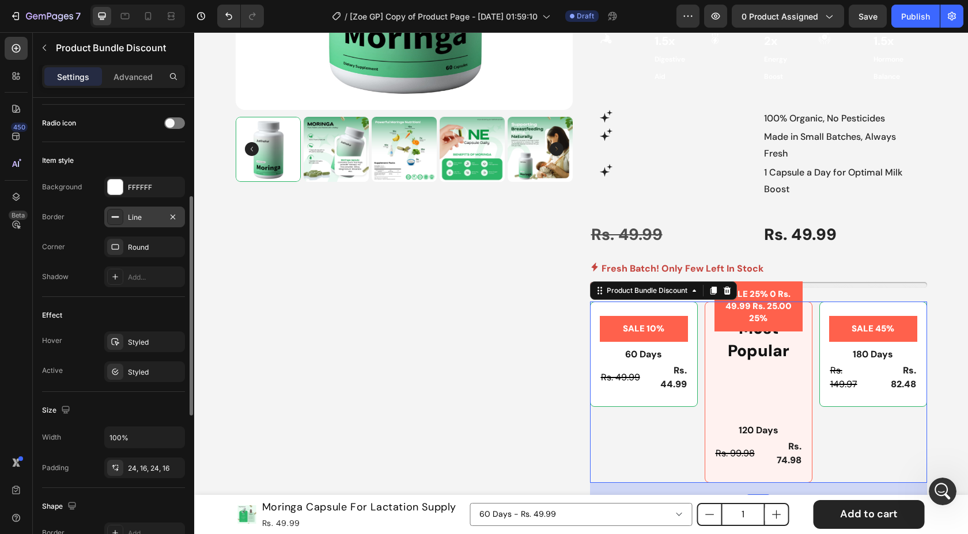
scroll to position [214, 0]
click at [143, 194] on div "FFFFFF" at bounding box center [144, 188] width 81 height 21
drag, startPoint x: 85, startPoint y: 304, endPoint x: 108, endPoint y: 354, distance: 55.7
click at [85, 305] on div "Effect Hover Styled Active Styled" at bounding box center [113, 345] width 143 height 95
click at [131, 371] on div "Styled" at bounding box center [144, 374] width 33 height 10
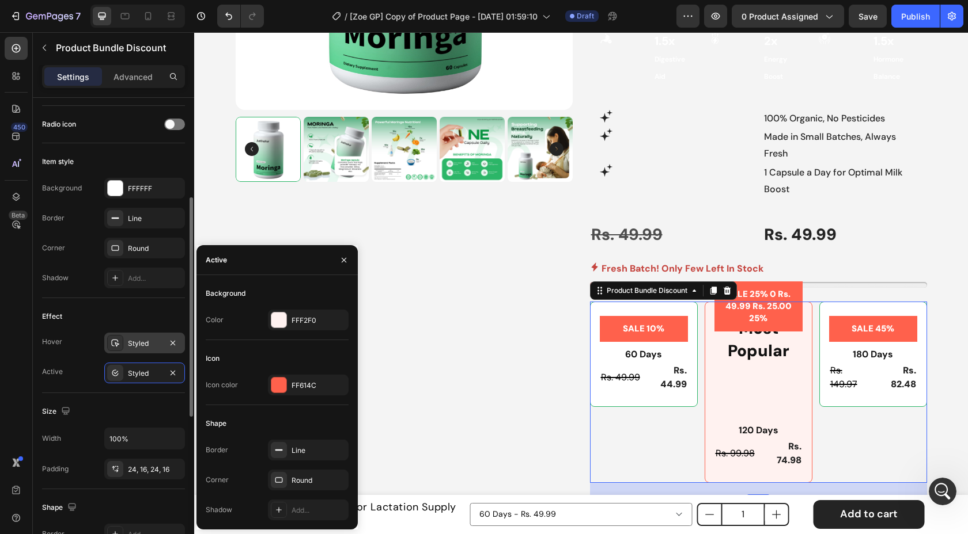
click at [139, 340] on div "Styled" at bounding box center [144, 344] width 33 height 10
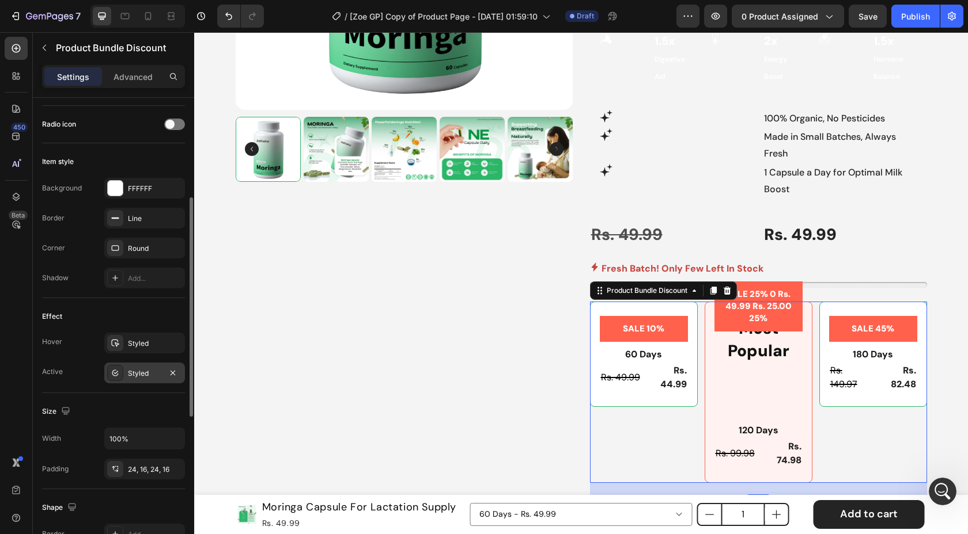
click at [137, 377] on div "Styled" at bounding box center [144, 374] width 33 height 10
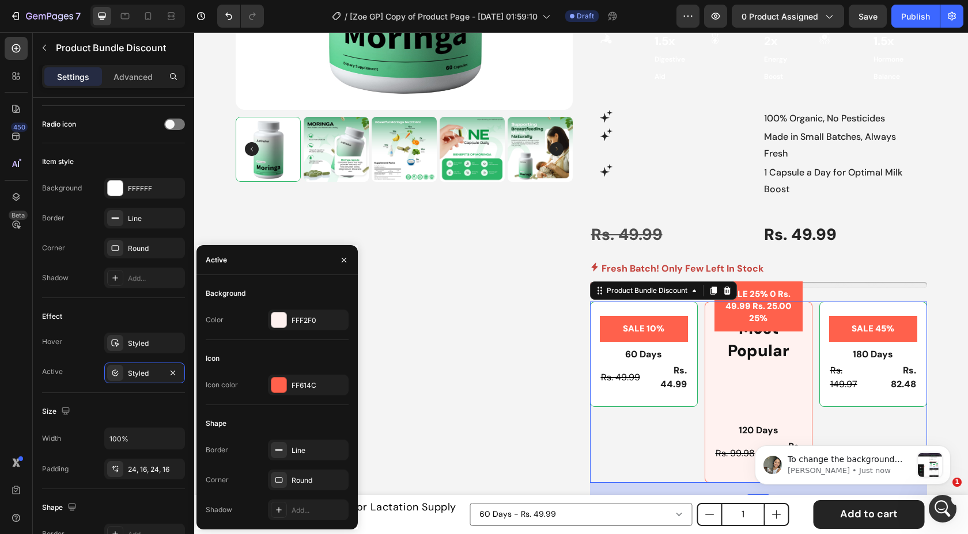
scroll to position [0, 0]
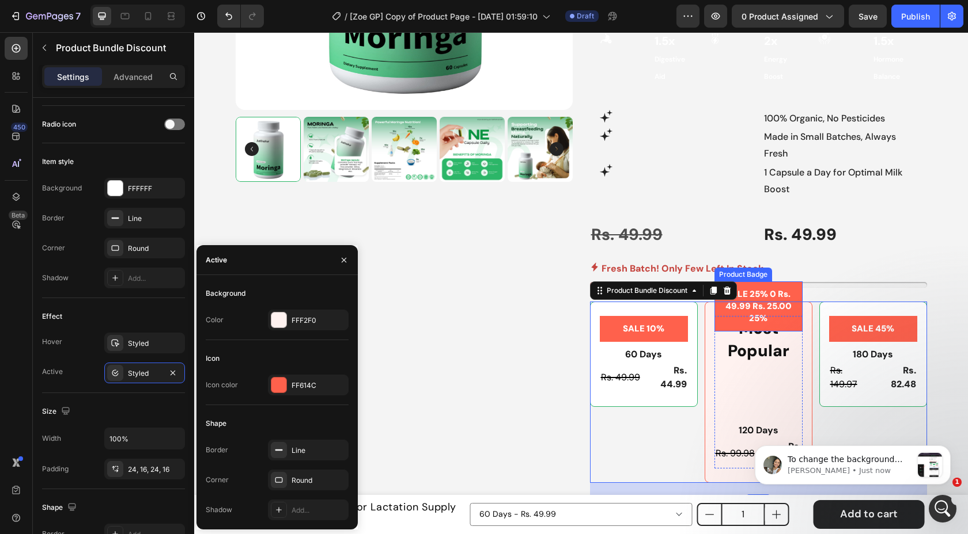
click at [742, 282] on pre "SALE 25% 0 Rs. 49.99 Rs. 25.00 25%" at bounding box center [758, 307] width 88 height 50
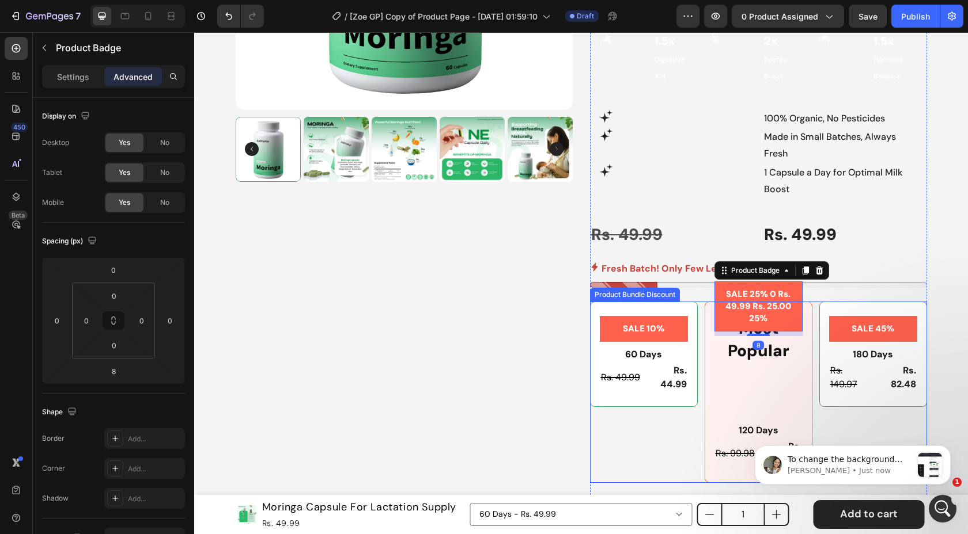
click at [838, 316] on div "SALE 45%" at bounding box center [873, 329] width 88 height 26
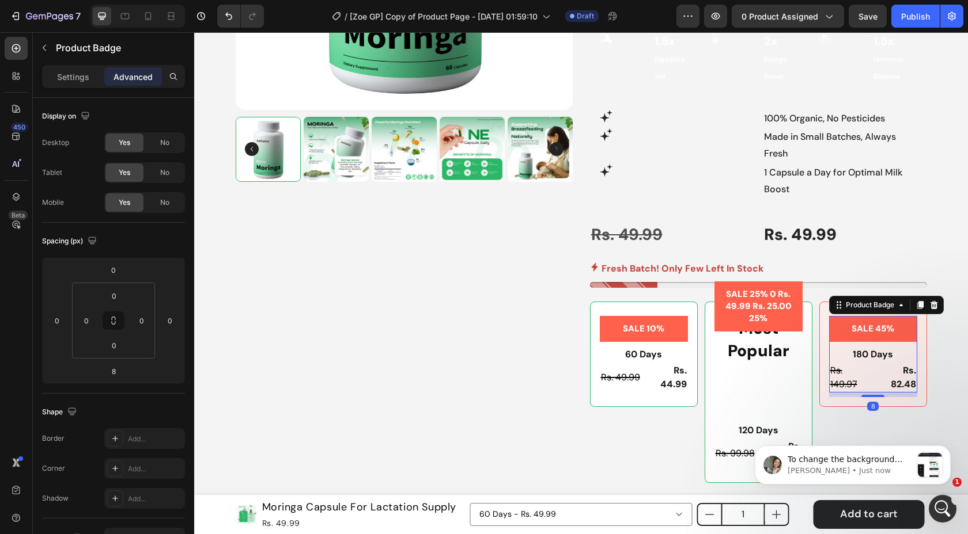
click at [843, 316] on div "SALE 45%" at bounding box center [873, 329] width 88 height 26
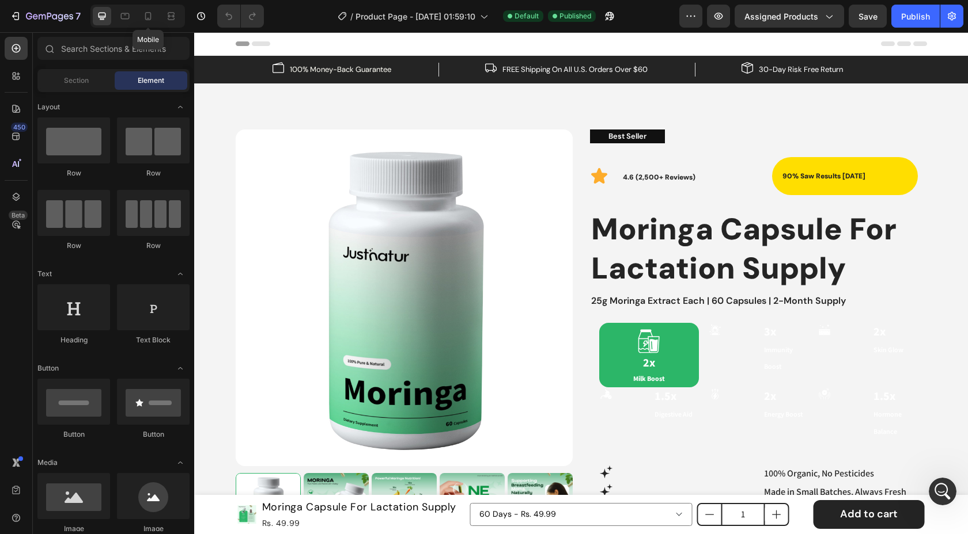
drag, startPoint x: 147, startPoint y: 14, endPoint x: 158, endPoint y: 16, distance: 11.1
click at [147, 14] on icon at bounding box center [148, 16] width 12 height 12
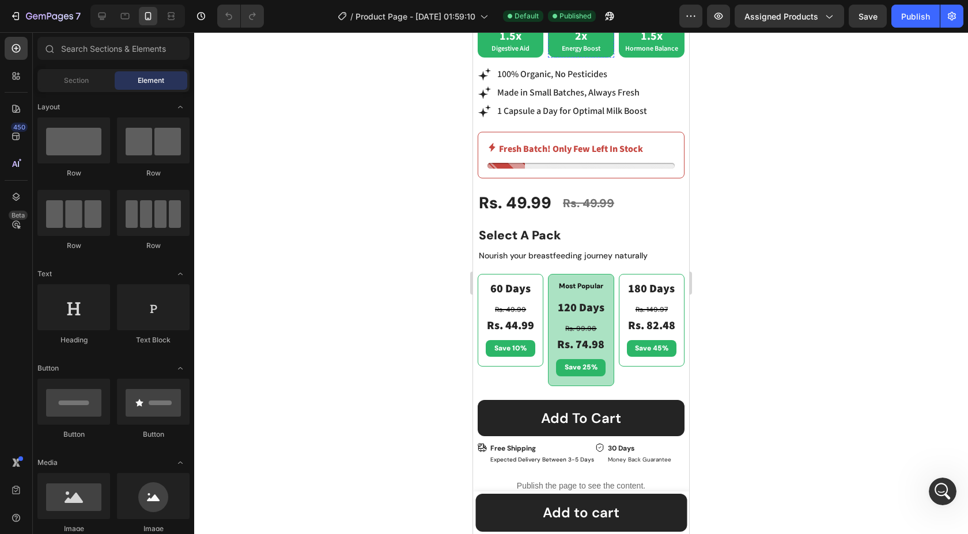
scroll to position [526, 0]
